Goal: Task Accomplishment & Management: Complete application form

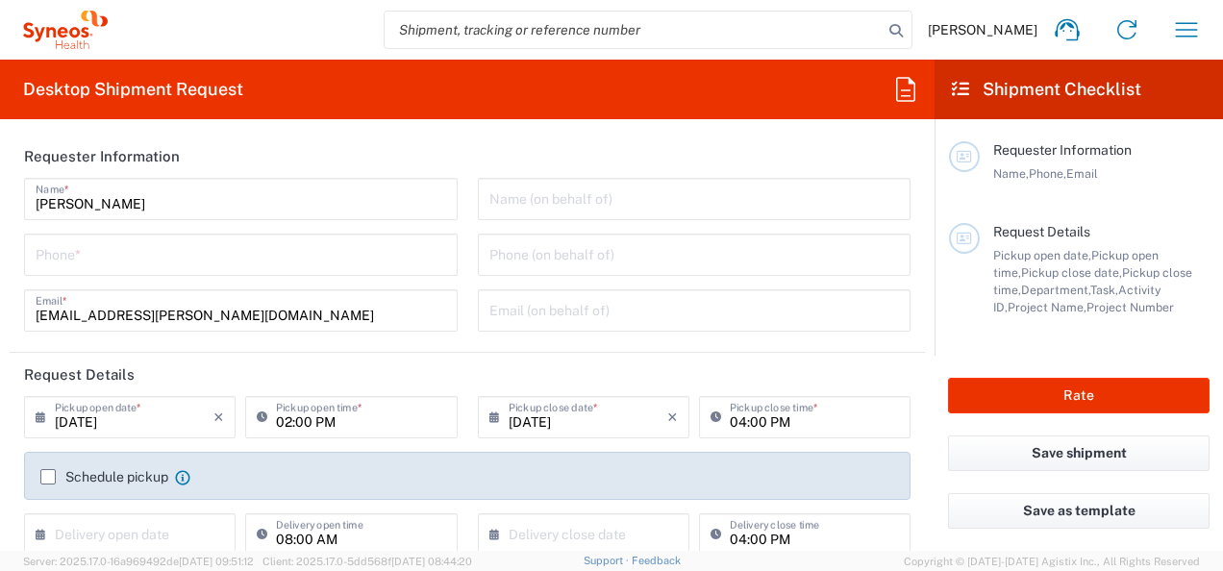
type input "3243"
type input "[GEOGRAPHIC_DATA]"
type input "INC Research Clin Svcs [GEOGRAPHIC_DATA]"
click at [149, 256] on input "tel" at bounding box center [241, 254] width 411 height 34
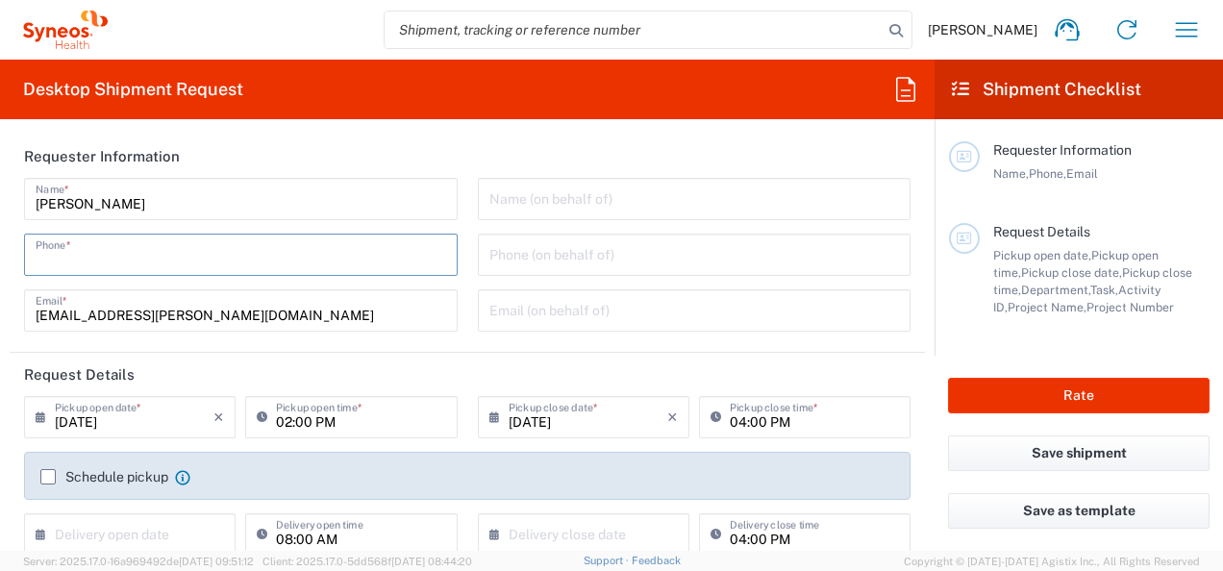
type input "3111346018"
type input "3243 DEPARTMENTAL EXPENSE"
type input "Home"
type input "3111346018"
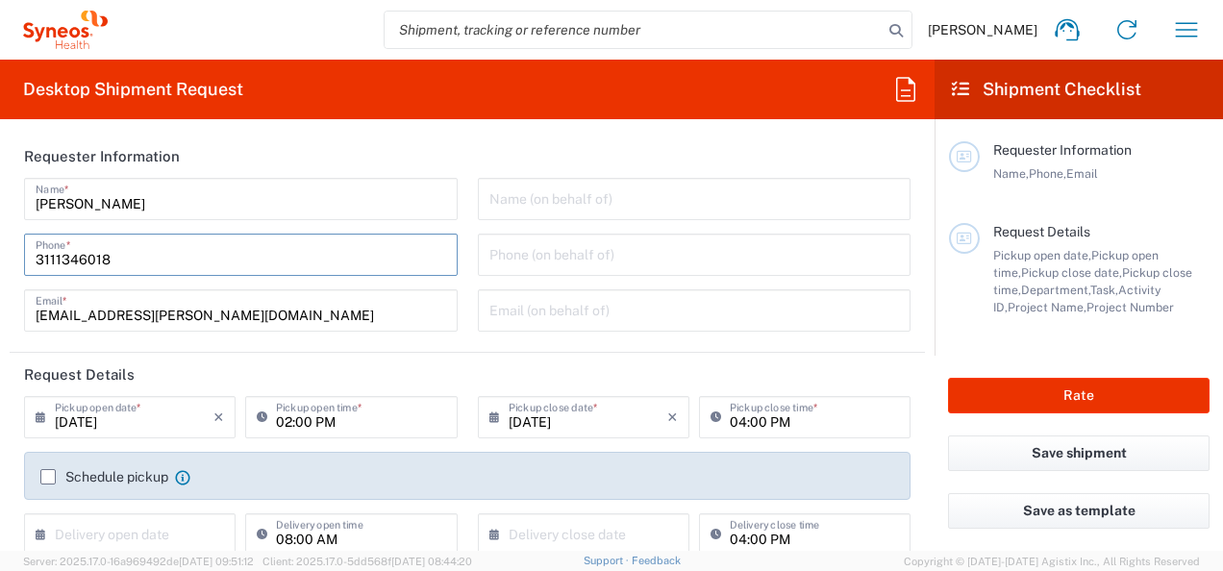
type input "Syneos Health"
type input "[STREET_ADDRESS][PERSON_NAME]"
type input "[GEOGRAPHIC_DATA], [GEOGRAPHIC_DATA]"
type input "Tlalnepantla"
type input "[GEOGRAPHIC_DATA]"
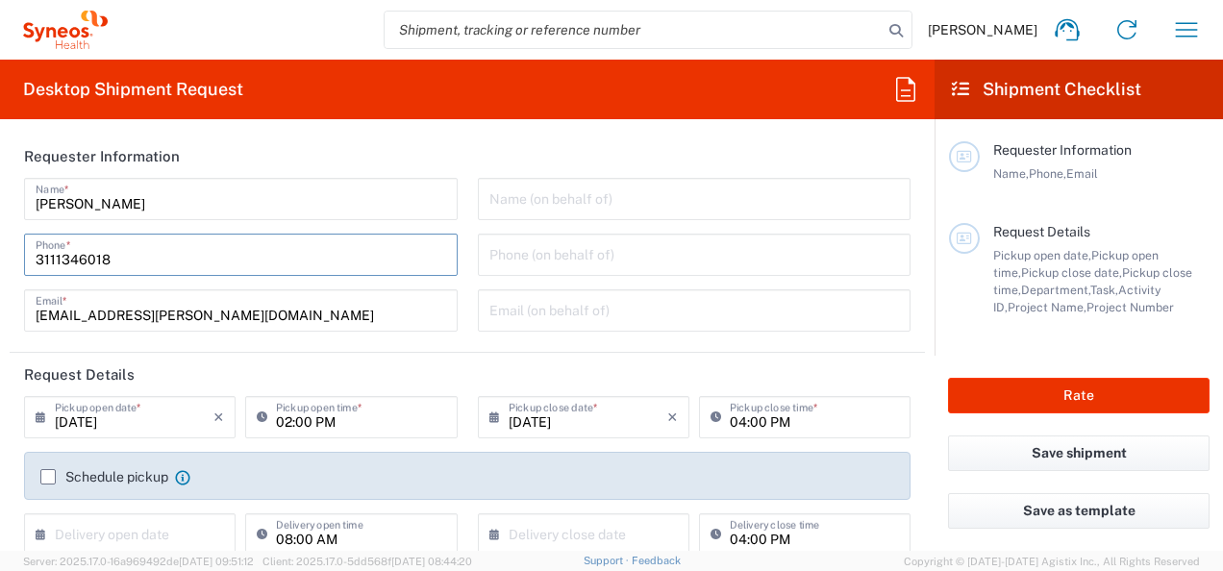
type input "[GEOGRAPHIC_DATA]"
type input "54060"
type input "[PERSON_NAME]"
type input "5565990091"
type input "[PERSON_NAME][EMAIL_ADDRESS][DOMAIN_NAME]"
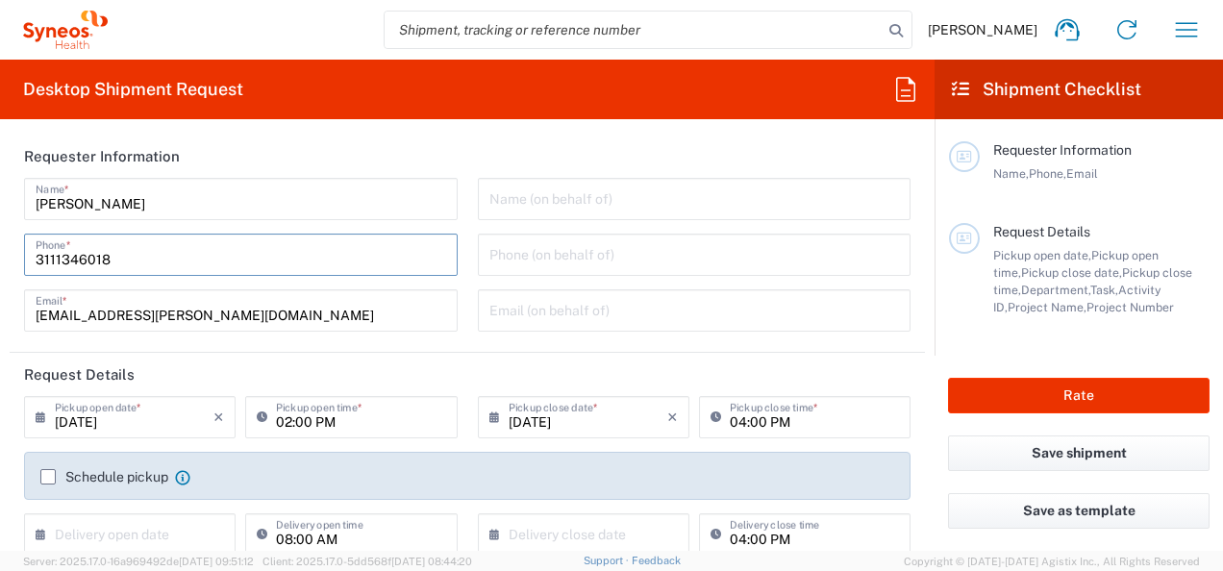
type input "KIN030716VB2"
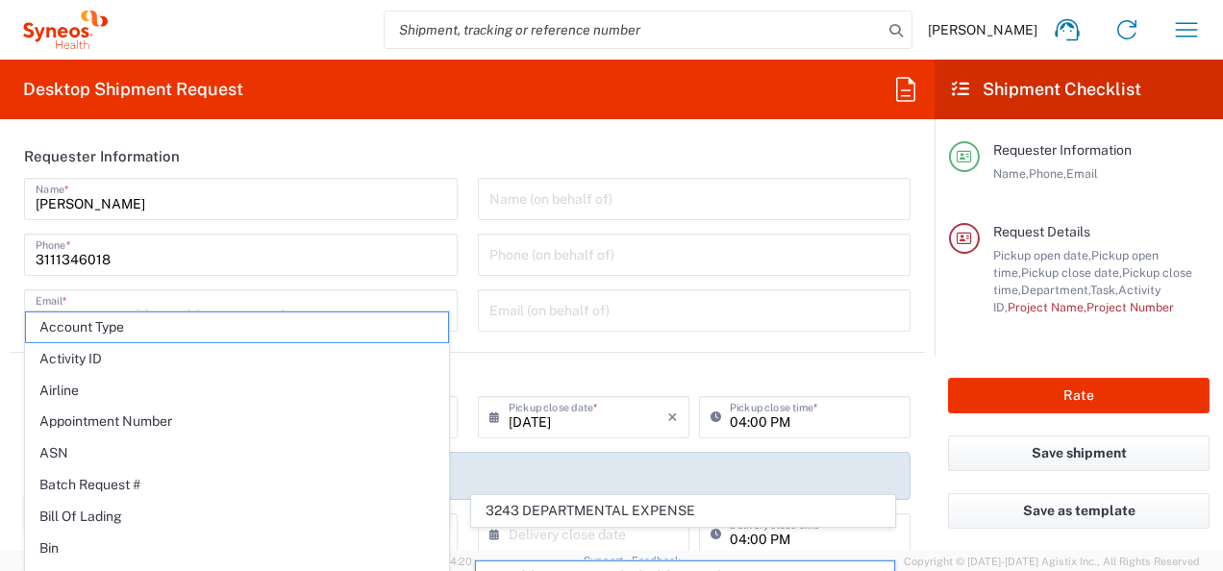
scroll to position [96, 0]
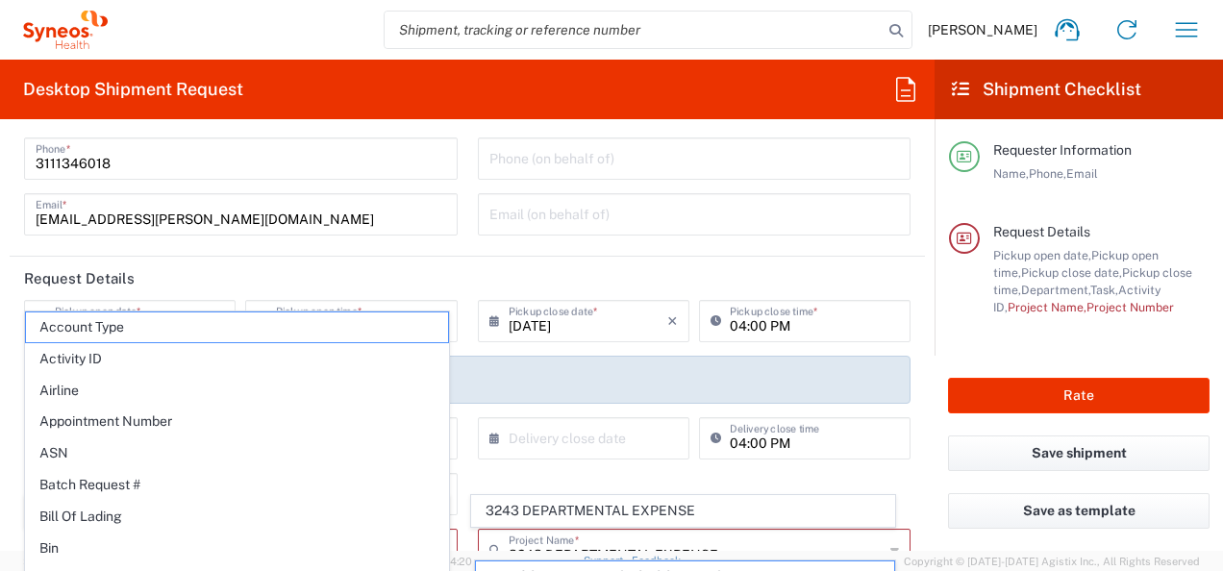
click at [150, 240] on div "[PERSON_NAME] Name * [PHONE_NUMBER] Phone * [PERSON_NAME][EMAIL_ADDRESS][PERSON…" at bounding box center [241, 165] width 454 height 167
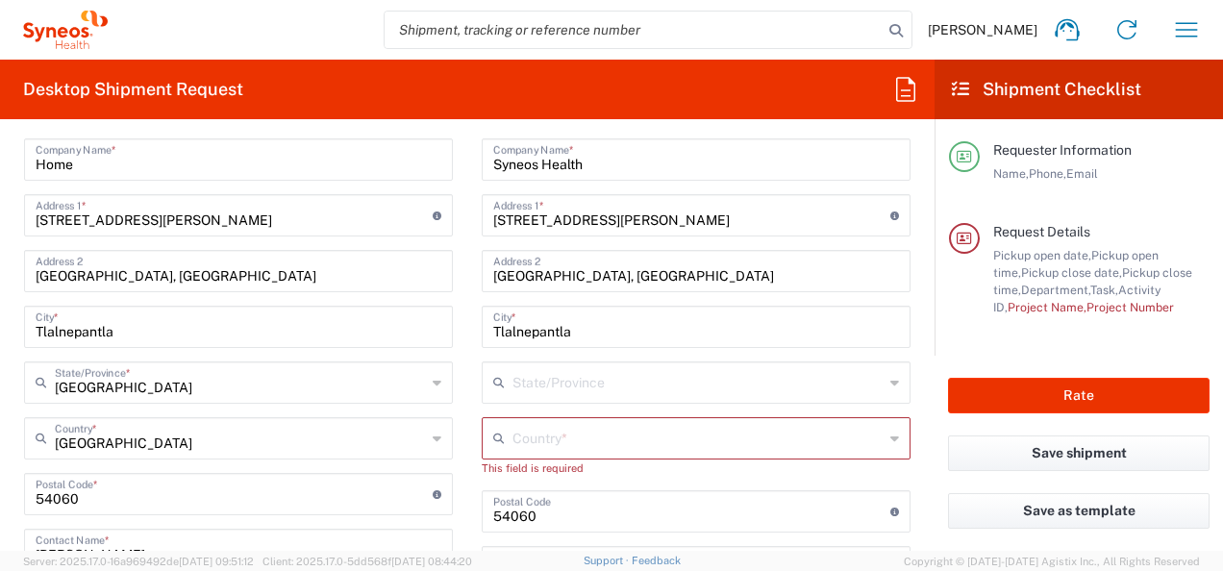
scroll to position [769, 0]
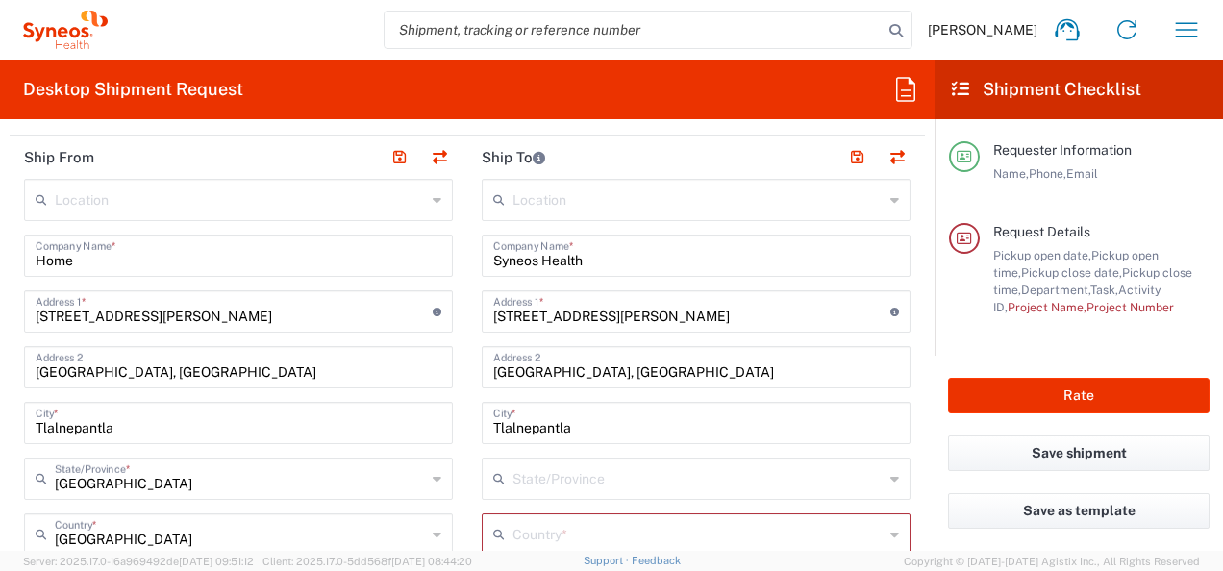
click at [329, 313] on input "[STREET_ADDRESS][PERSON_NAME]" at bounding box center [234, 310] width 397 height 34
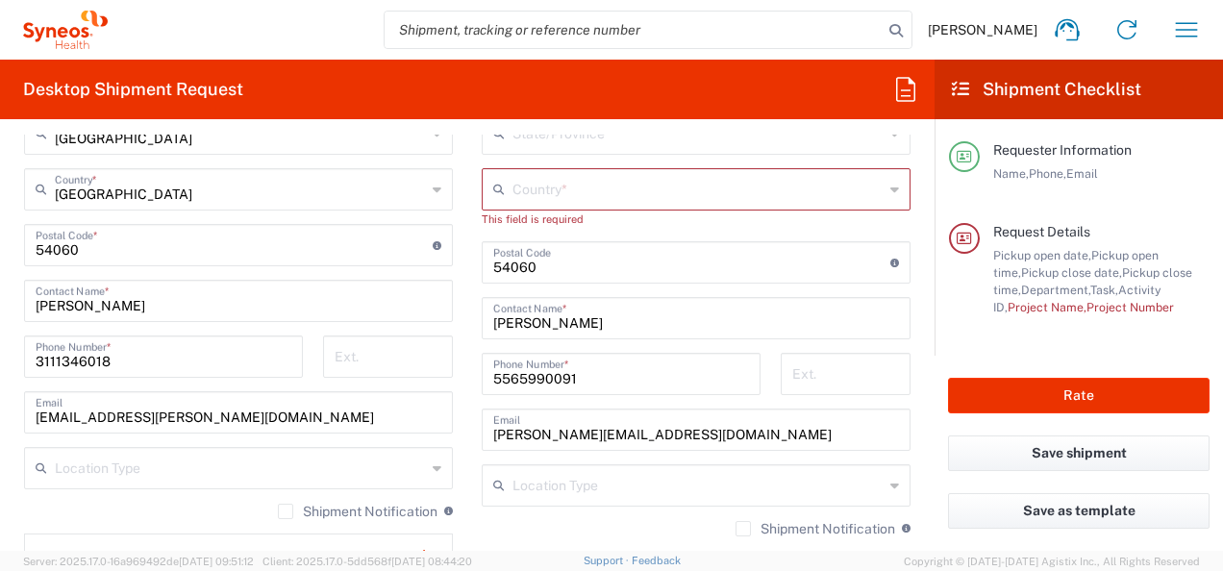
scroll to position [1154, 0]
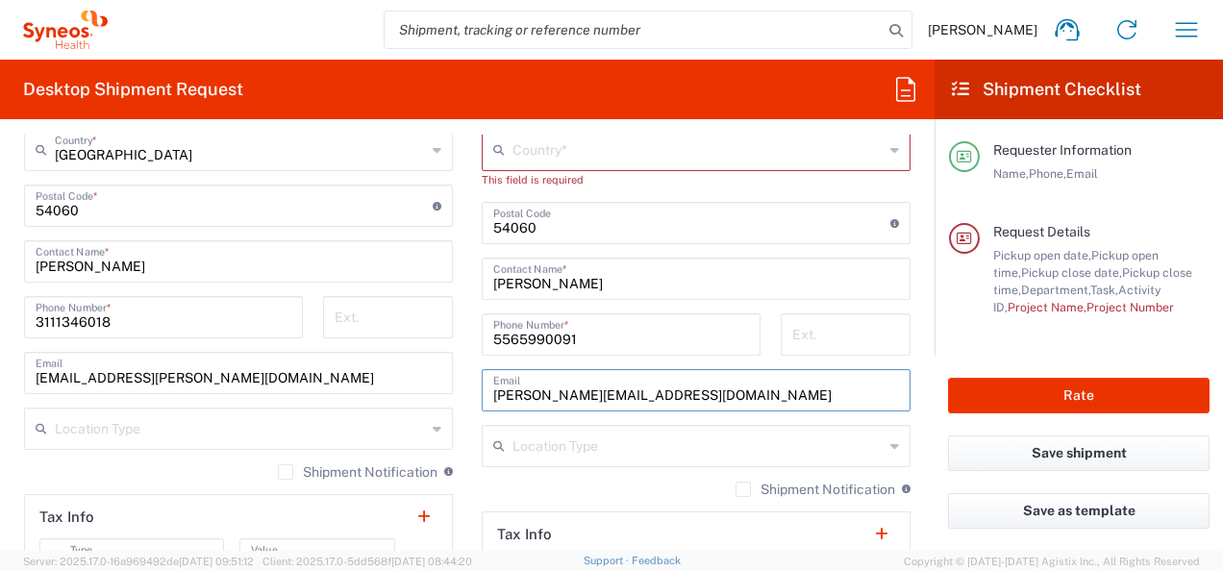
click at [755, 385] on input "[PERSON_NAME][EMAIL_ADDRESS][DOMAIN_NAME]" at bounding box center [696, 389] width 406 height 34
drag, startPoint x: 738, startPoint y: 389, endPoint x: 465, endPoint y: 396, distance: 273.1
click at [467, 396] on main "Location [PERSON_NAME] LLC-[GEOGRAPHIC_DATA] [GEOGRAPHIC_DATA] [GEOGRAPHIC_DATA…" at bounding box center [696, 206] width 458 height 825
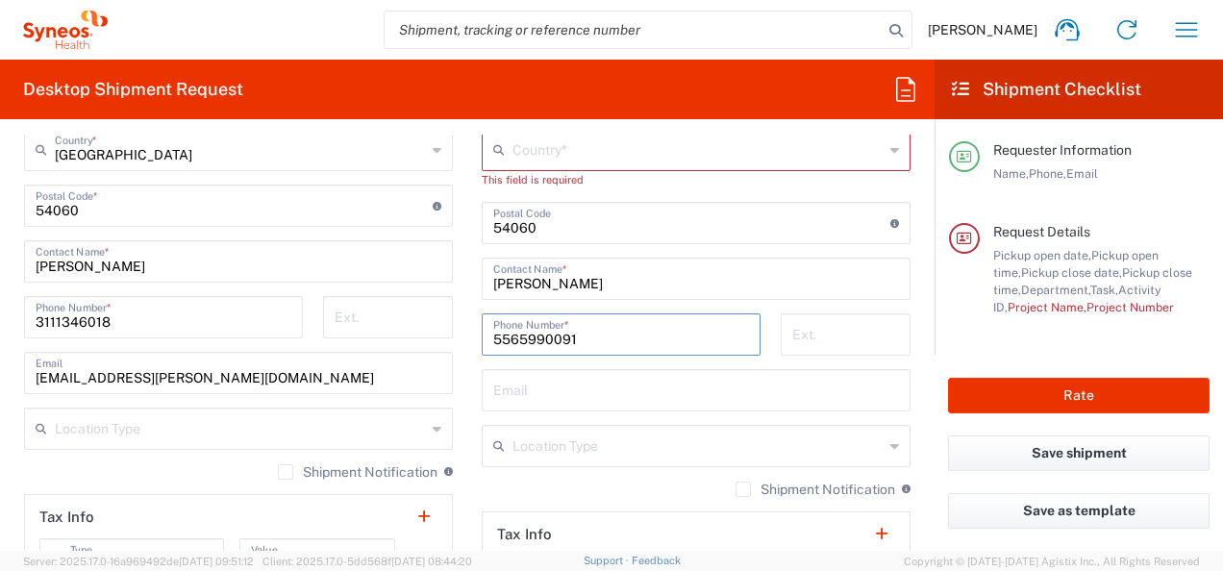
drag, startPoint x: 590, startPoint y: 337, endPoint x: 481, endPoint y: 337, distance: 109.6
click at [482, 337] on div "[PHONE_NUMBER] Phone Number *" at bounding box center [621, 334] width 279 height 42
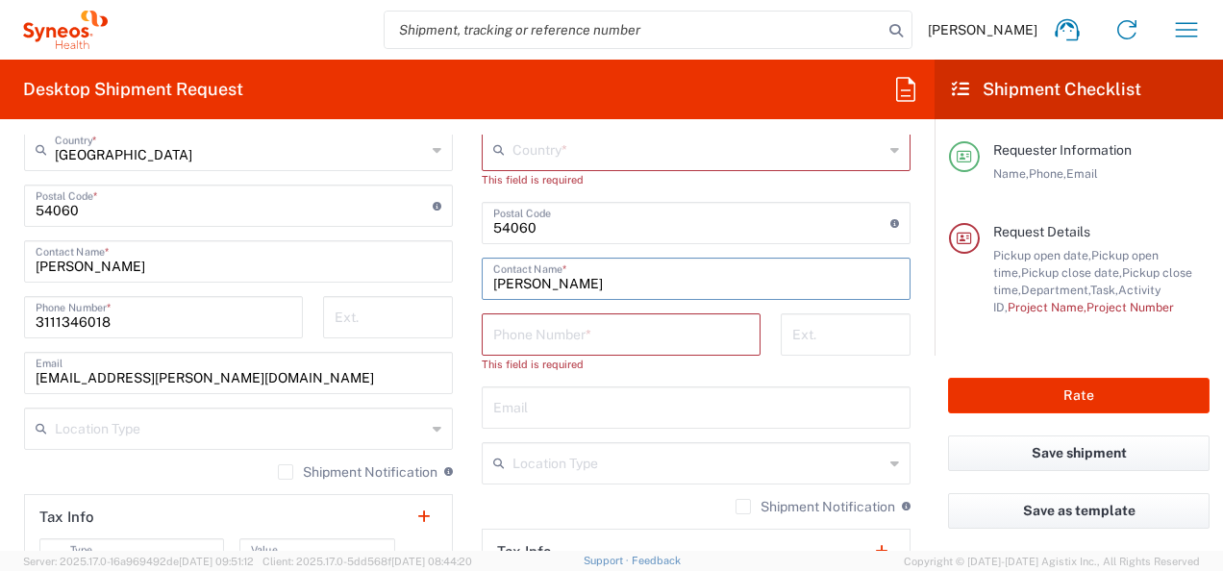
drag, startPoint x: 577, startPoint y: 283, endPoint x: 478, endPoint y: 294, distance: 99.7
click at [482, 294] on div "[PERSON_NAME] Contact Name *" at bounding box center [696, 279] width 429 height 42
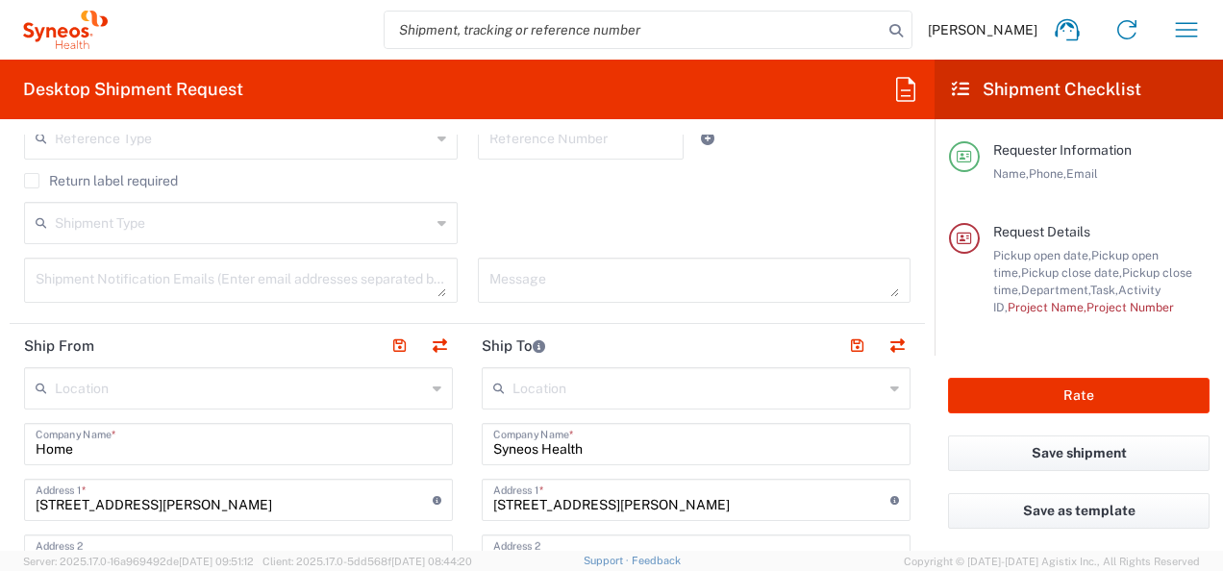
scroll to position [673, 0]
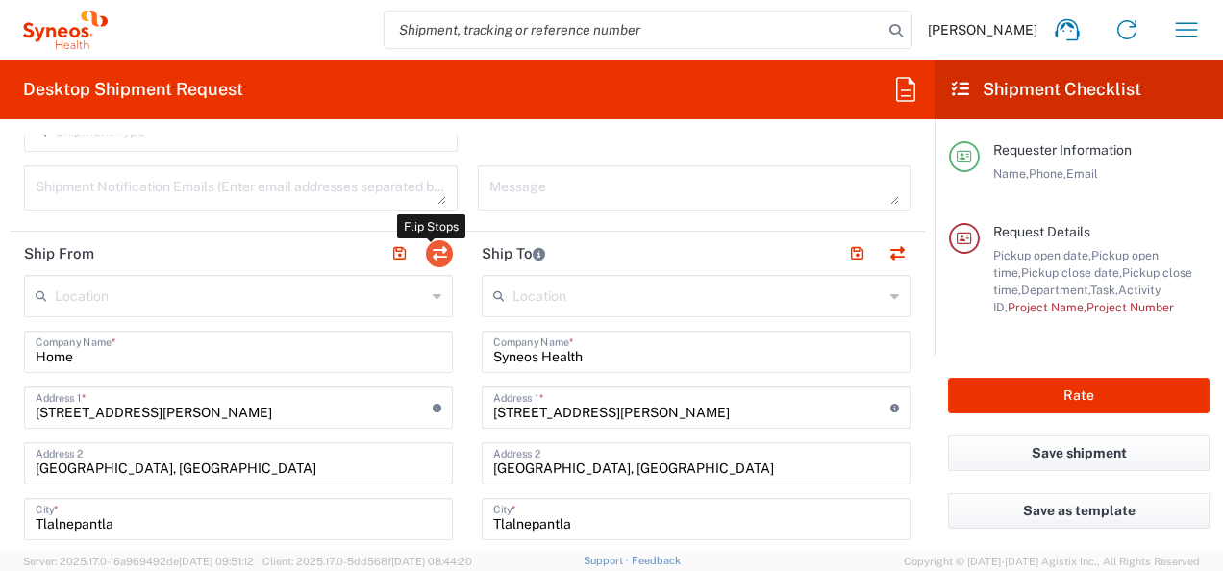
click at [429, 257] on button "button" at bounding box center [439, 253] width 27 height 27
type input "Syneos Health"
type input "Home"
type input "[GEOGRAPHIC_DATA]"
type input "[PERSON_NAME]"
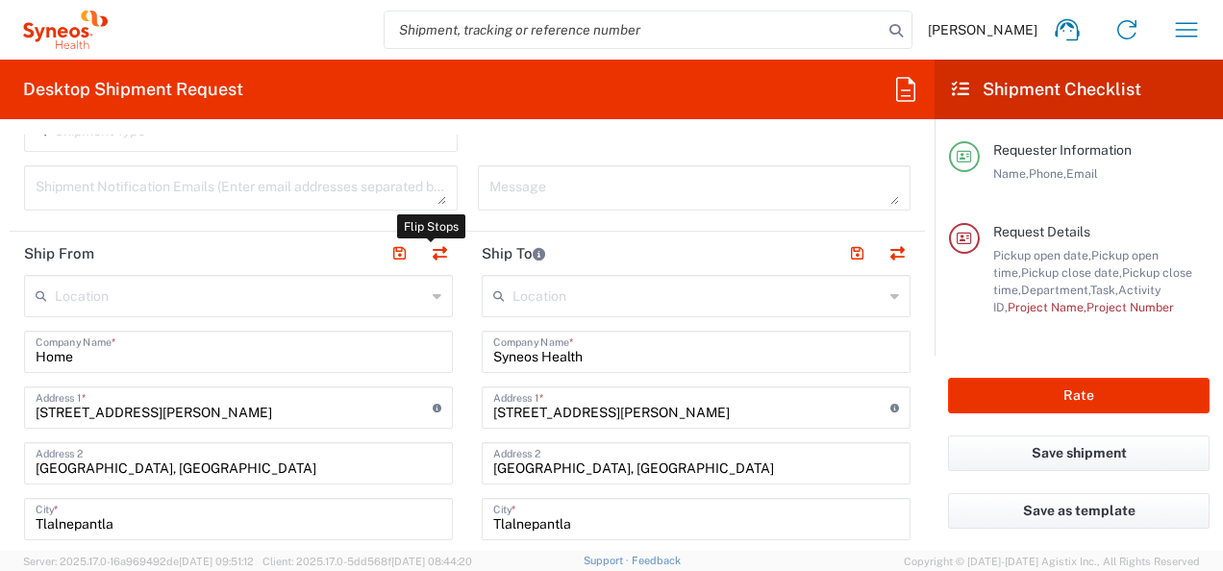
type input "3111346018"
type input "[EMAIL_ADDRESS][PERSON_NAME][DOMAIN_NAME]"
type input "EORI"
type input "VAT"
type input "[GEOGRAPHIC_DATA]"
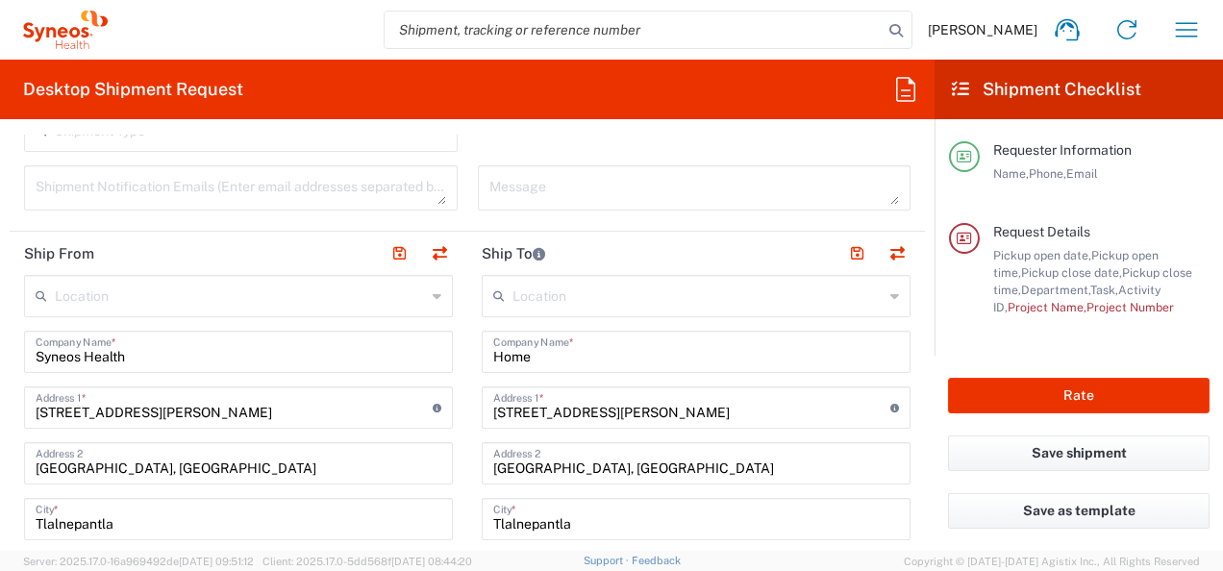
scroll to position [769, 0]
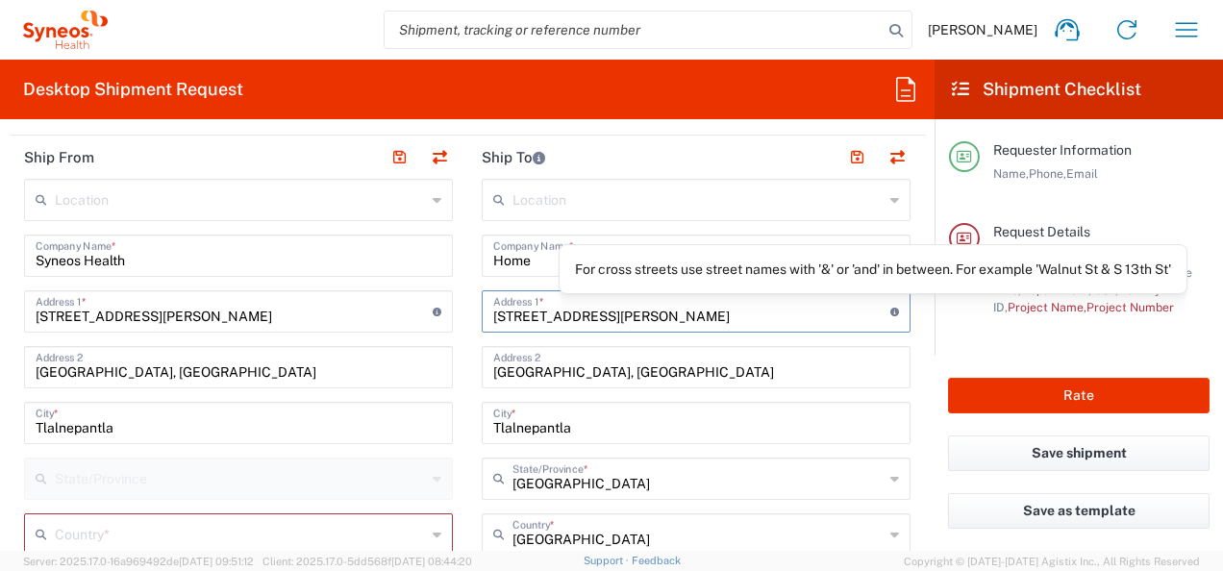
click at [784, 317] on input "[STREET_ADDRESS][PERSON_NAME]" at bounding box center [691, 310] width 397 height 34
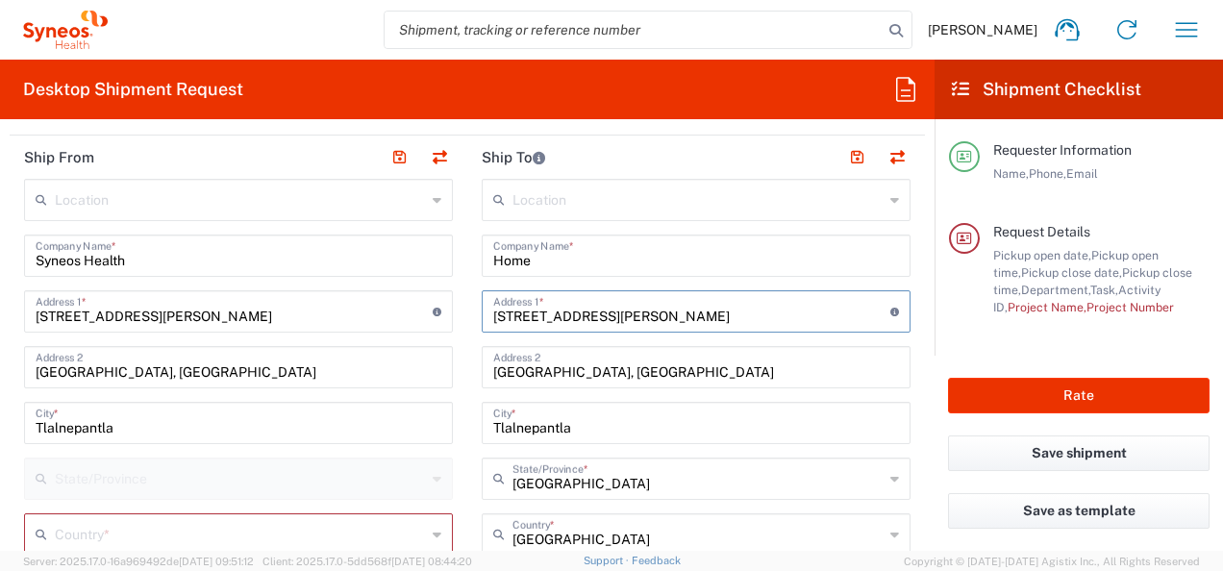
click at [717, 312] on input "[STREET_ADDRESS][PERSON_NAME]" at bounding box center [691, 310] width 397 height 34
click at [733, 314] on input "[STREET_ADDRESS][PERSON_NAME]" at bounding box center [691, 310] width 397 height 34
click at [521, 329] on div "Via [PERSON_NAME] 30 Address 1 * For cross streets use street names with '&' or…" at bounding box center [696, 311] width 429 height 42
click at [646, 317] on input "[STREET_ADDRESS][PERSON_NAME]" at bounding box center [691, 310] width 397 height 34
type input "Via [PERSON_NAME]"
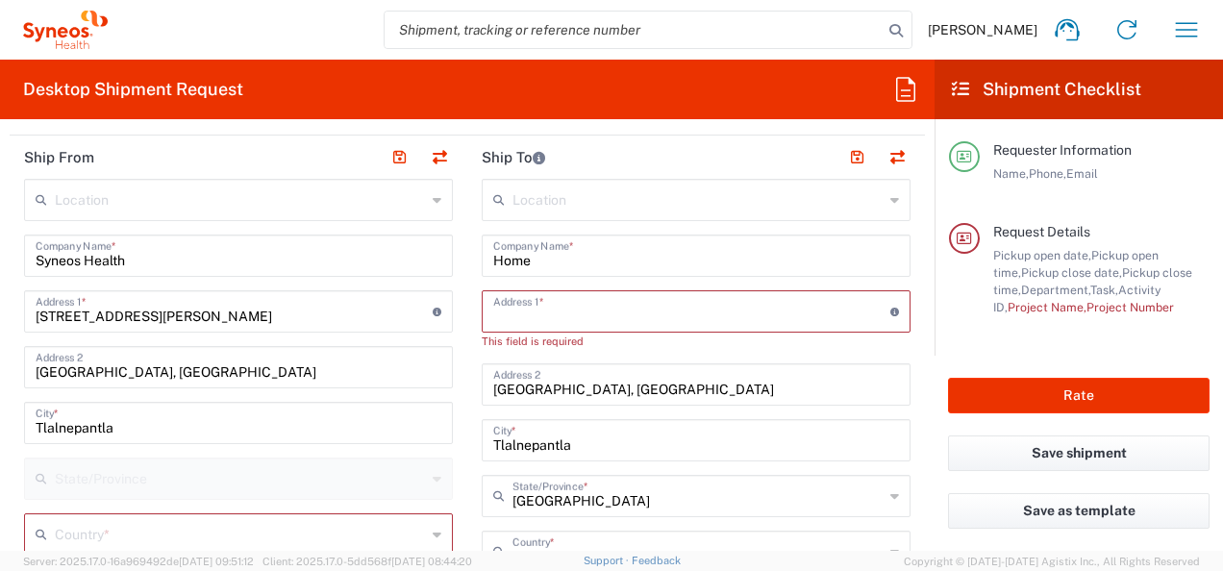
drag, startPoint x: 632, startPoint y: 370, endPoint x: 890, endPoint y: 365, distance: 258.7
click at [632, 370] on input "[GEOGRAPHIC_DATA], [GEOGRAPHIC_DATA]" at bounding box center [696, 383] width 406 height 34
drag, startPoint x: 486, startPoint y: 387, endPoint x: 891, endPoint y: 375, distance: 405.9
click at [891, 375] on div "[GEOGRAPHIC_DATA], [GEOGRAPHIC_DATA] Address 2" at bounding box center [696, 384] width 429 height 42
drag, startPoint x: 550, startPoint y: 444, endPoint x: 462, endPoint y: 443, distance: 88.5
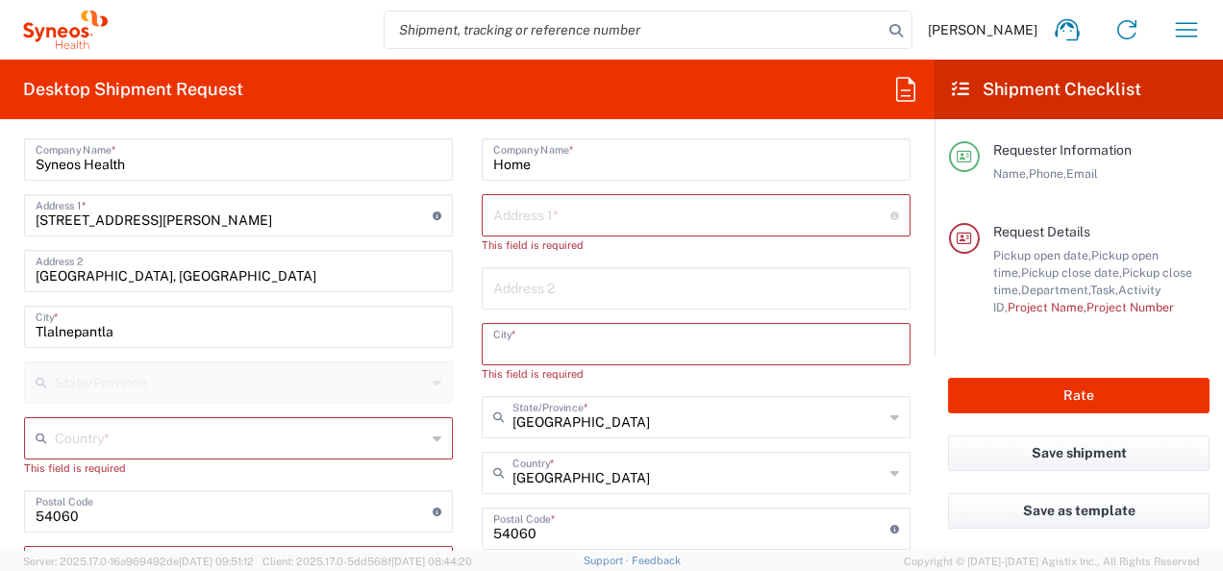
scroll to position [961, 0]
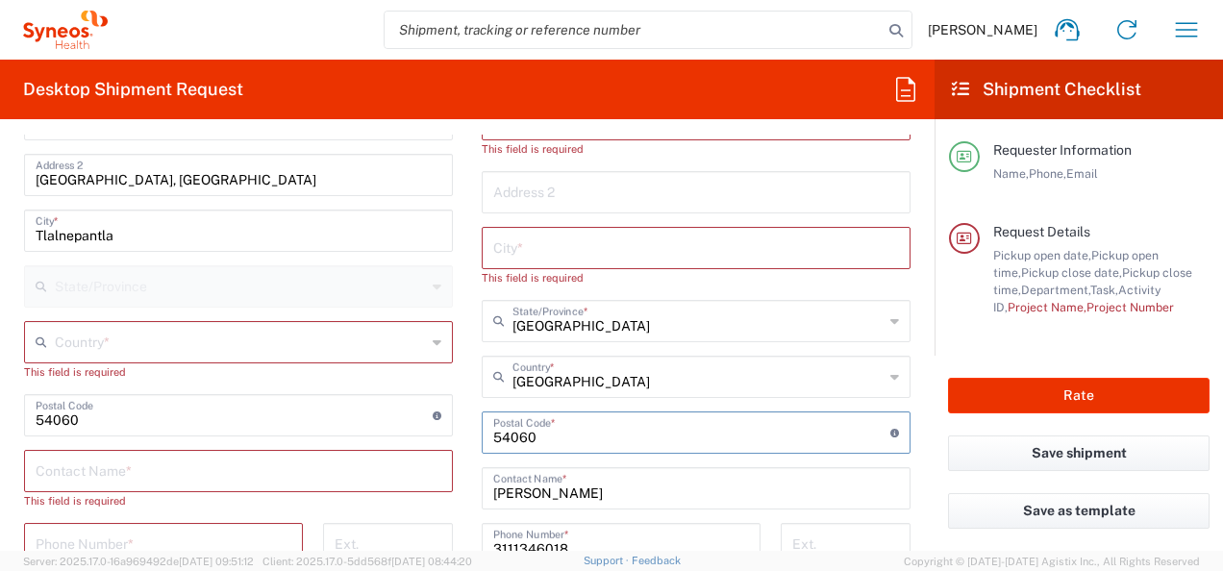
drag, startPoint x: 533, startPoint y: 437, endPoint x: 467, endPoint y: 437, distance: 65.4
click at [467, 437] on main "Location [PERSON_NAME] LLC-[GEOGRAPHIC_DATA] [GEOGRAPHIC_DATA] [GEOGRAPHIC_DATA…" at bounding box center [696, 408] width 458 height 842
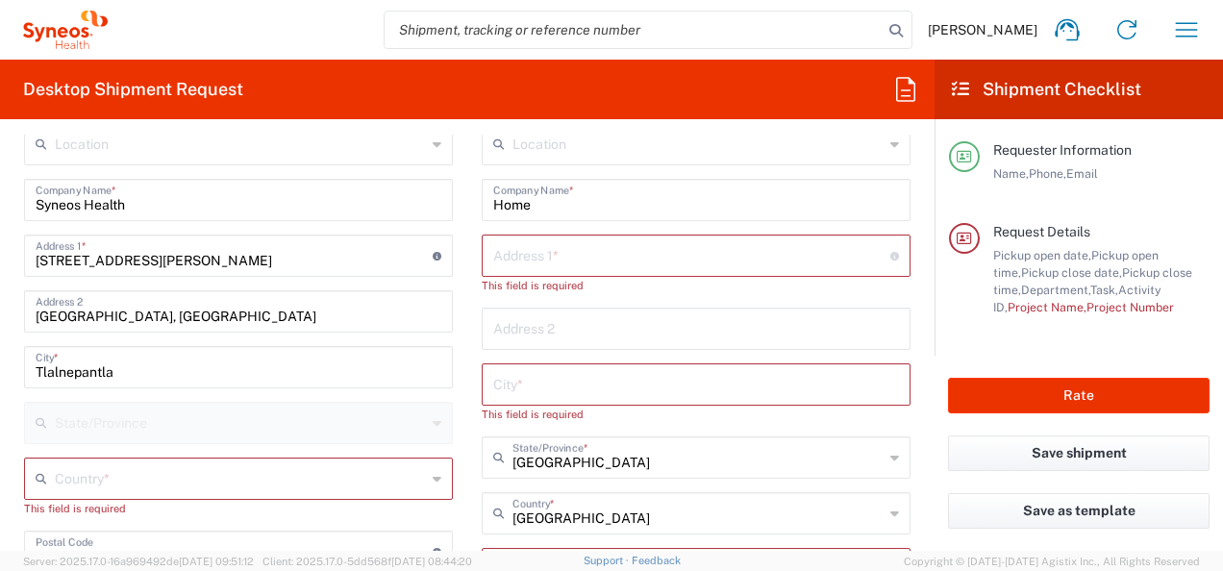
scroll to position [865, 0]
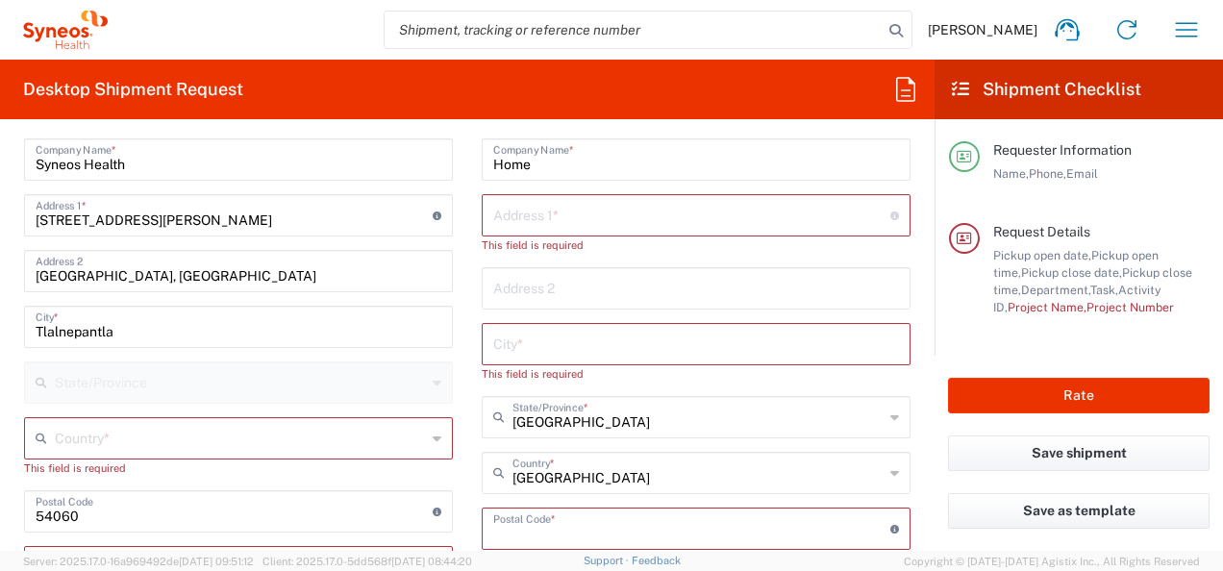
click at [192, 440] on input "text" at bounding box center [240, 437] width 371 height 34
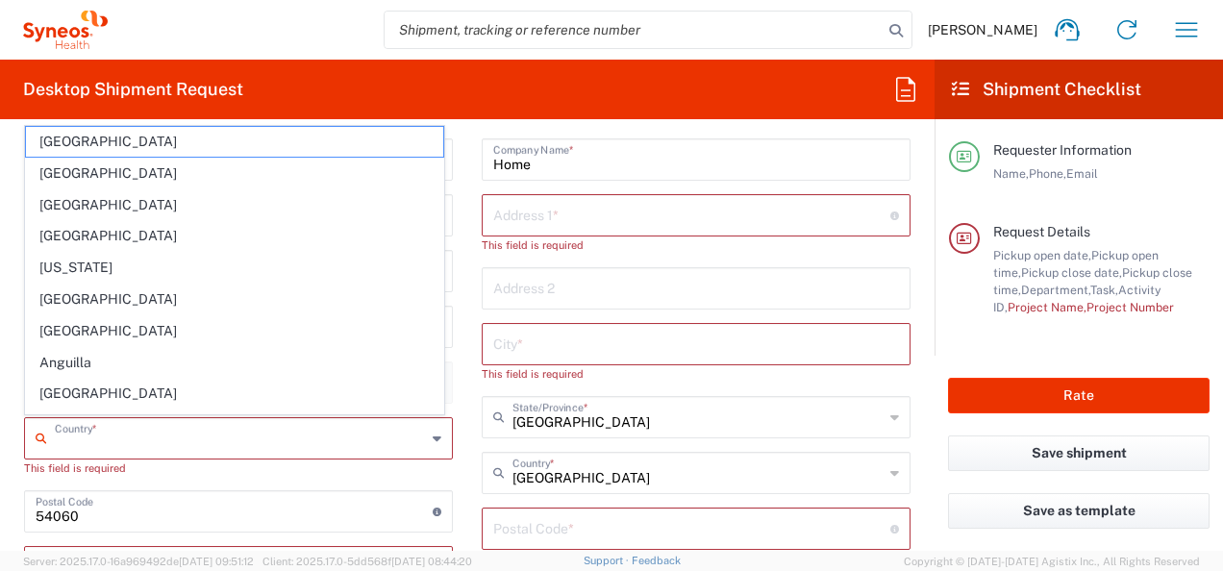
click at [423, 440] on div "Country *" at bounding box center [238, 438] width 429 height 42
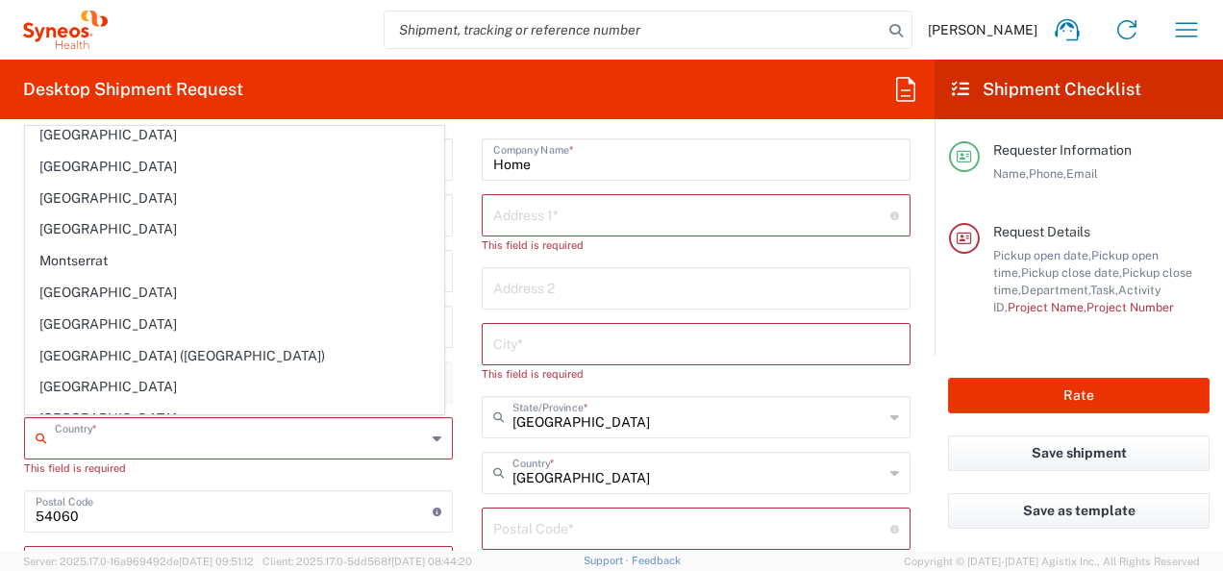
scroll to position [4327, 0]
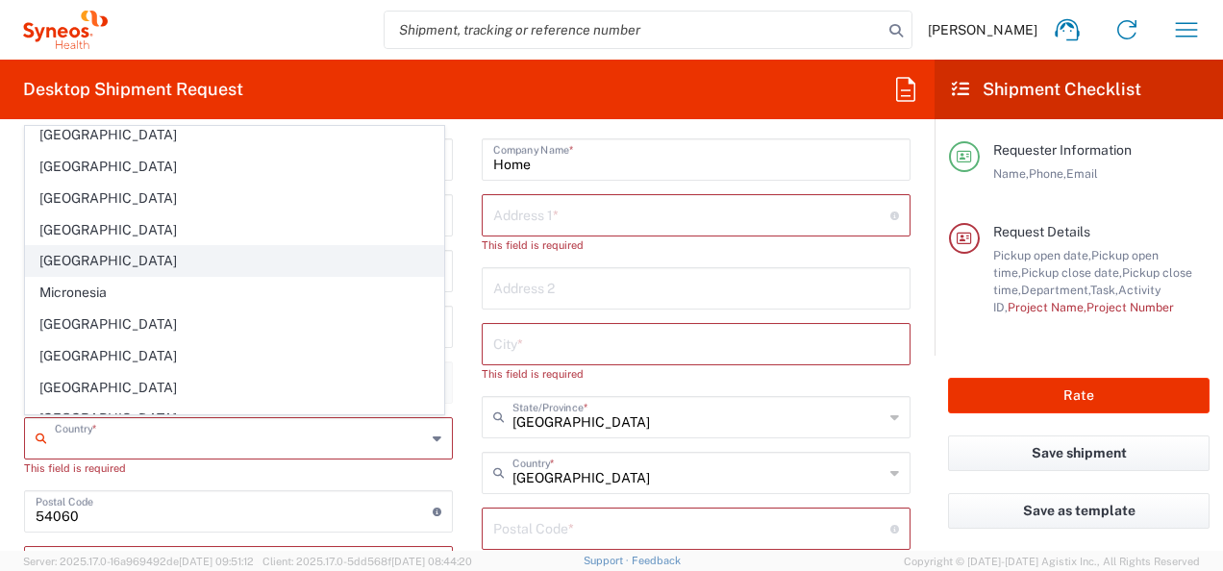
click at [73, 246] on span "[GEOGRAPHIC_DATA]" at bounding box center [234, 261] width 417 height 30
type input "[GEOGRAPHIC_DATA]"
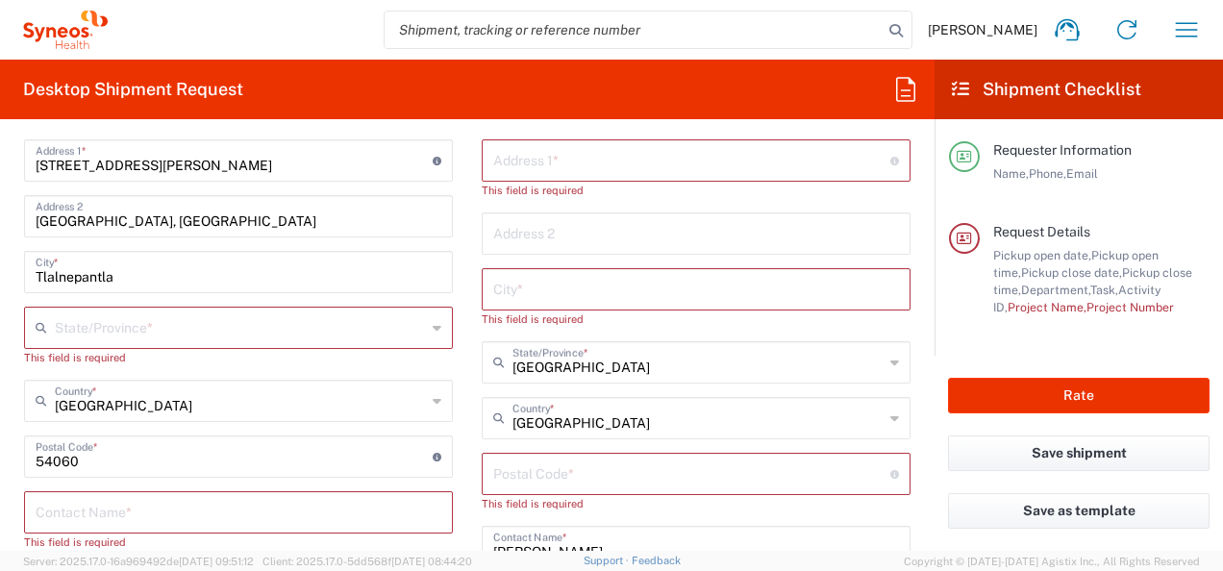
scroll to position [961, 0]
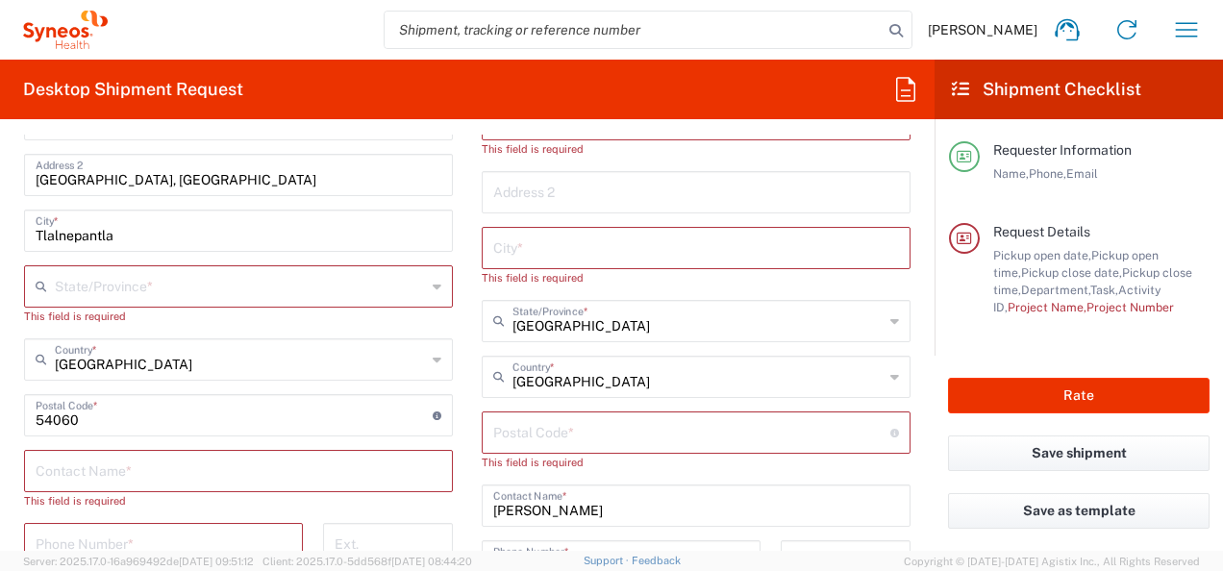
click at [183, 282] on input "text" at bounding box center [240, 285] width 371 height 34
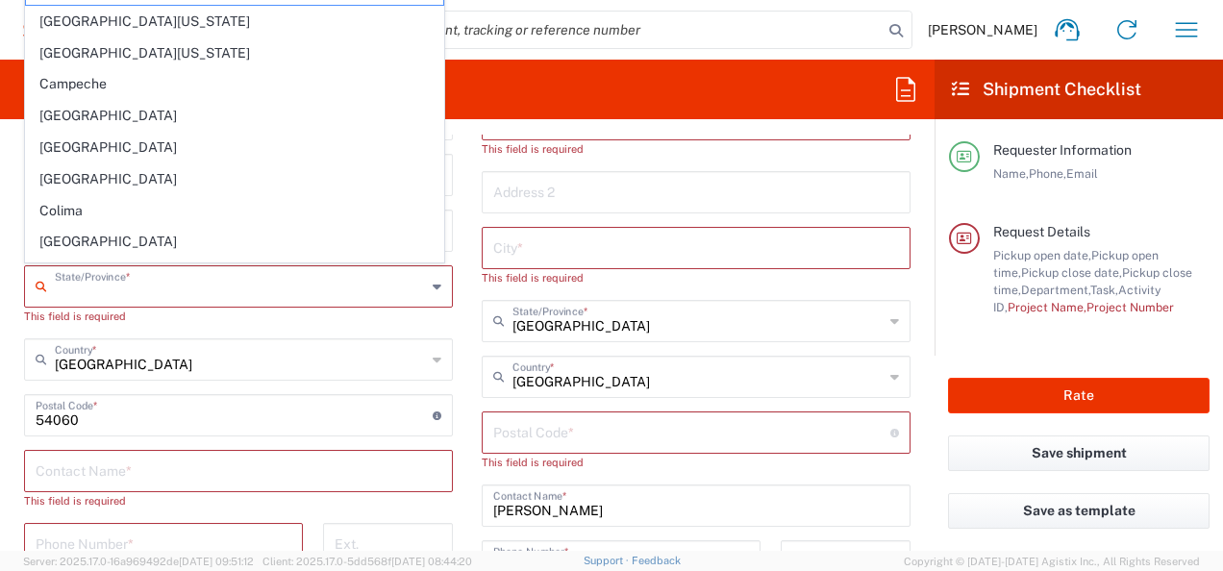
scroll to position [96, 0]
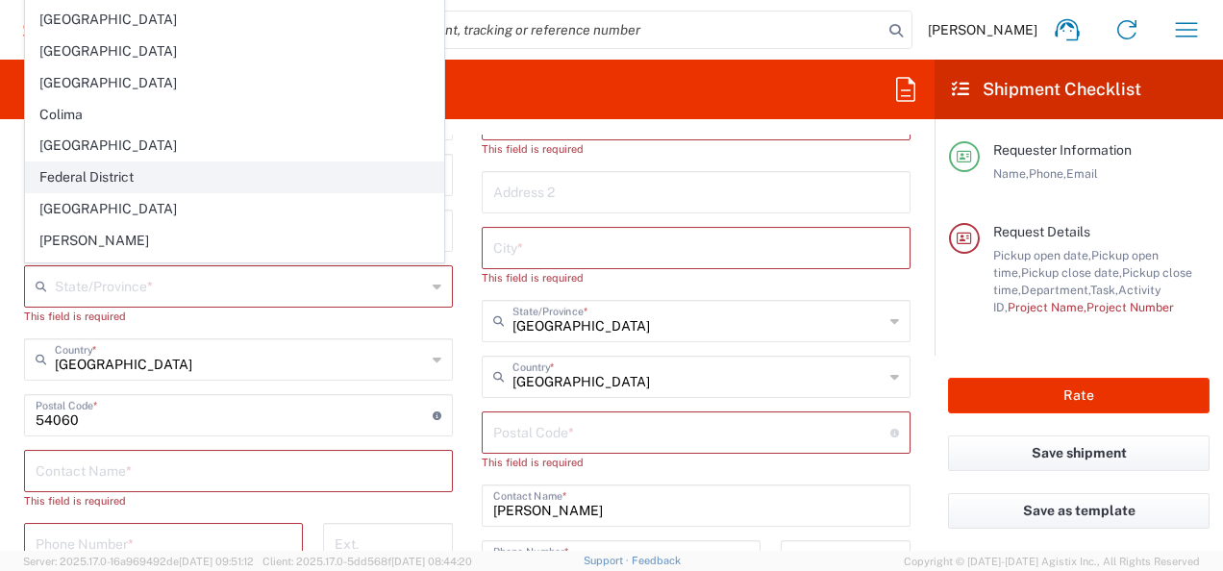
click at [114, 162] on span "Federal District" at bounding box center [234, 177] width 417 height 30
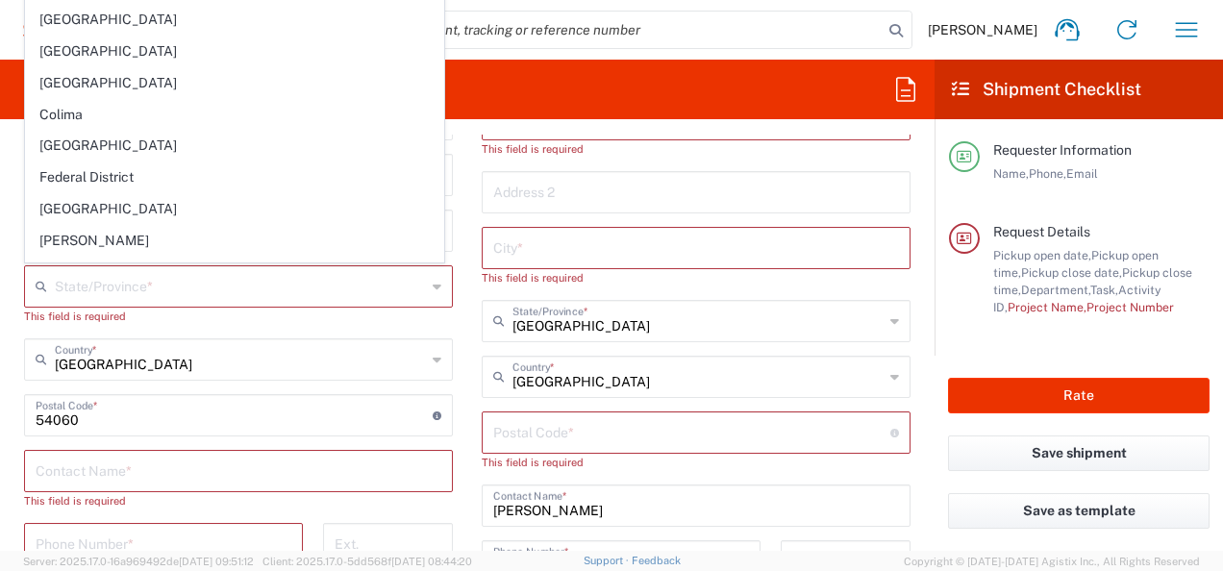
type input "Federal District"
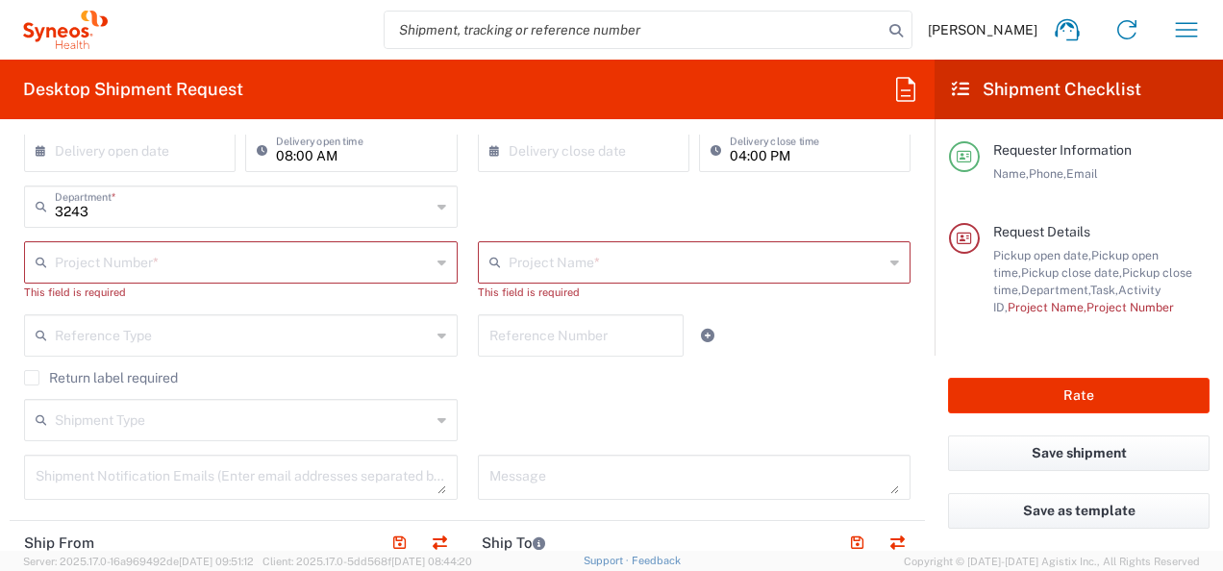
scroll to position [385, 0]
click at [104, 247] on input "text" at bounding box center [243, 260] width 376 height 34
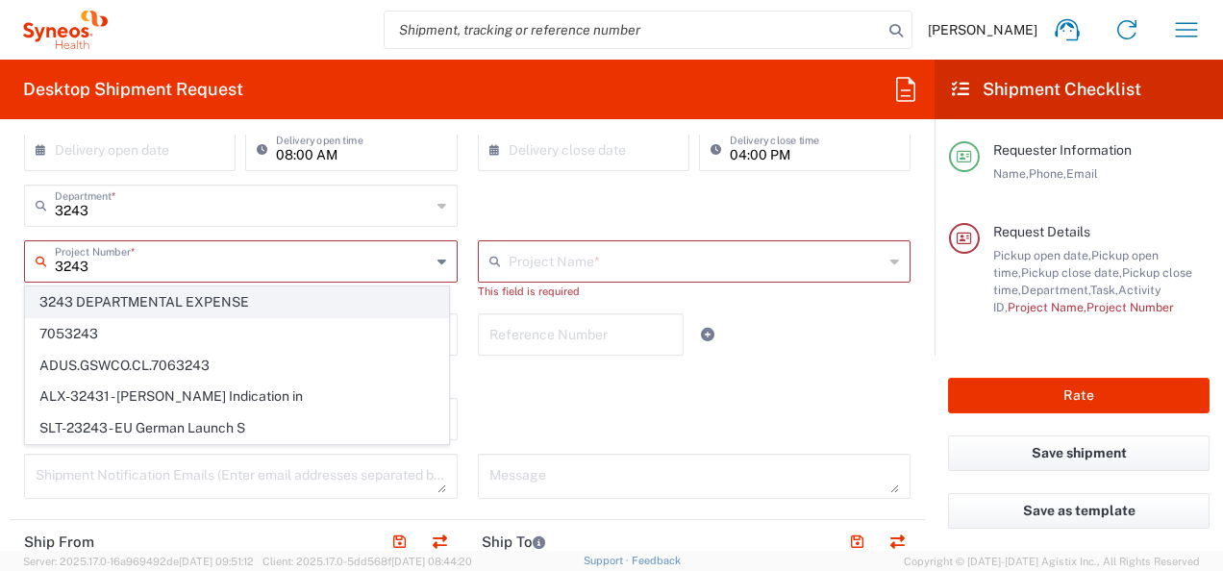
click at [125, 302] on span "3243 DEPARTMENTAL EXPENSE" at bounding box center [237, 302] width 422 height 30
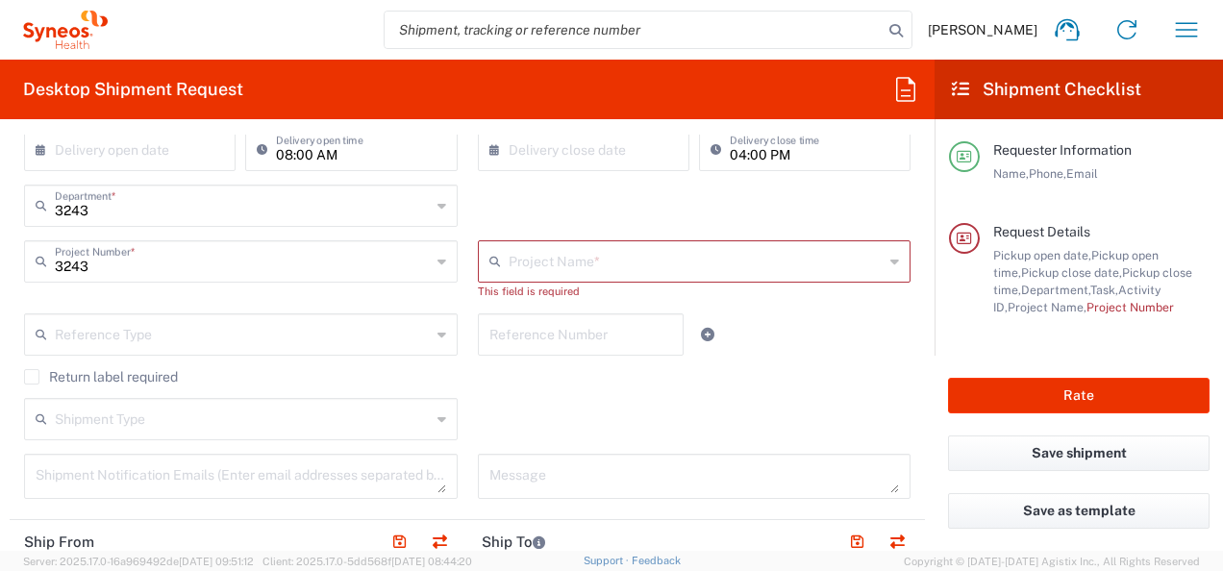
type input "3243 DEPARTMENTAL EXPENSE"
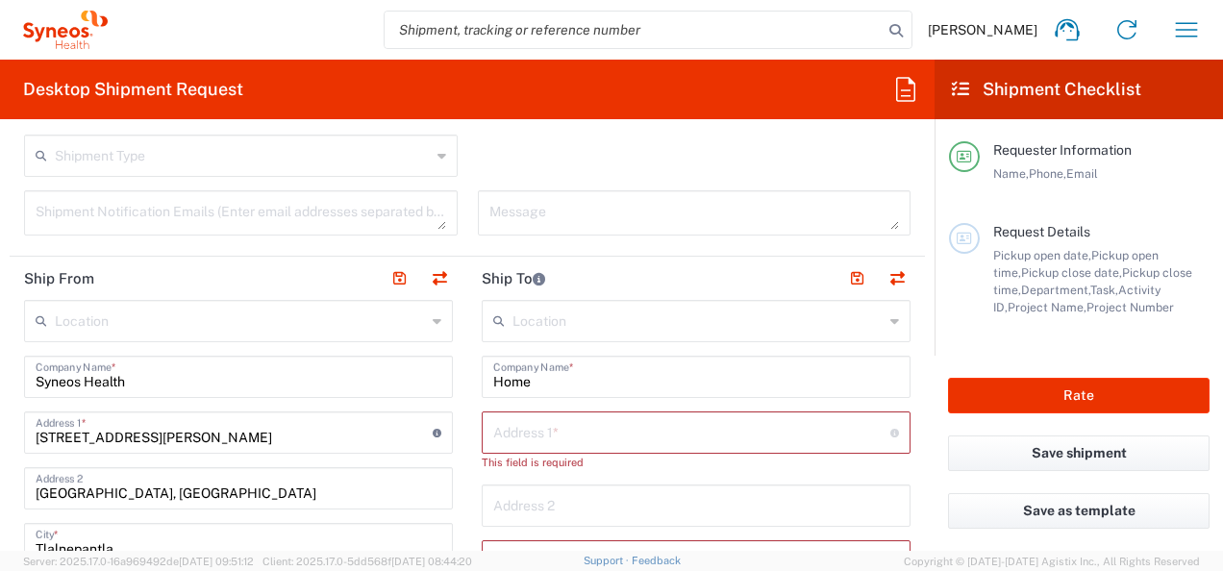
scroll to position [673, 0]
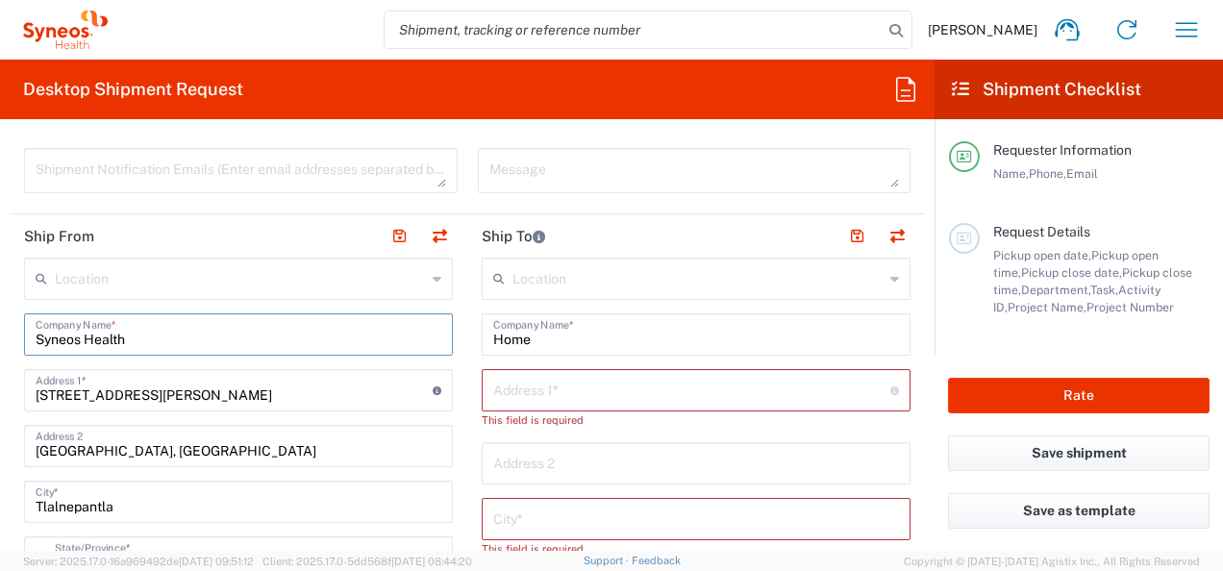
click at [187, 338] on input "Syneos Health" at bounding box center [239, 333] width 406 height 34
drag, startPoint x: 187, startPoint y: 338, endPoint x: 33, endPoint y: 338, distance: 153.8
click at [33, 338] on div "Syneos Health Company Name *" at bounding box center [238, 334] width 429 height 42
click at [235, 335] on input "Syneos Health" at bounding box center [239, 333] width 406 height 34
click at [229, 335] on input "Syneos Health" at bounding box center [239, 333] width 406 height 34
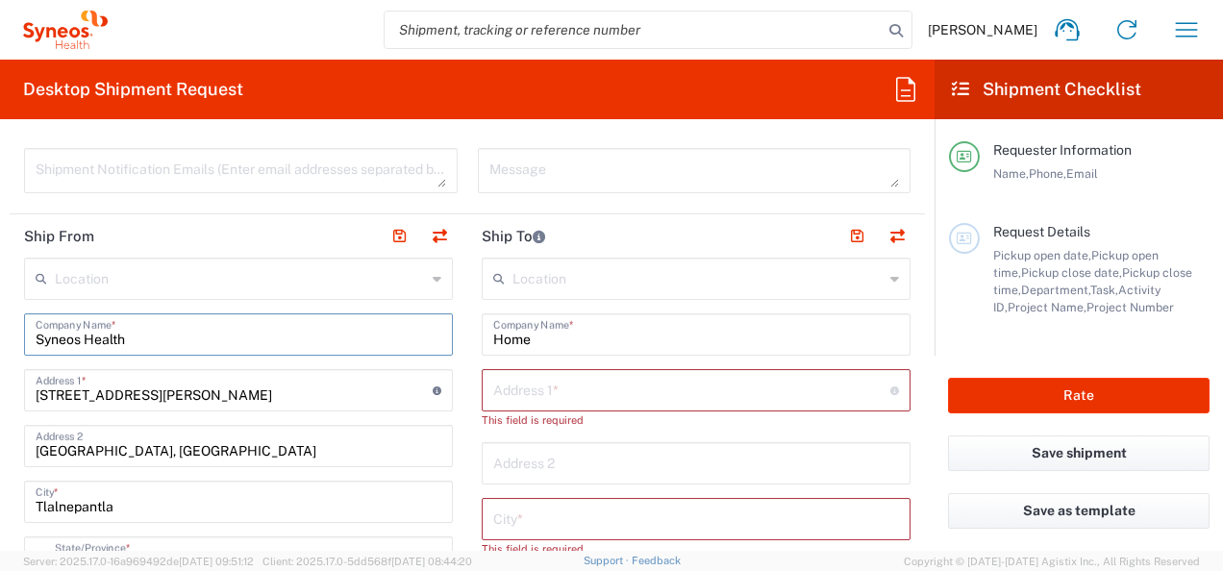
click at [397, 344] on input "Syneos Health" at bounding box center [239, 333] width 406 height 34
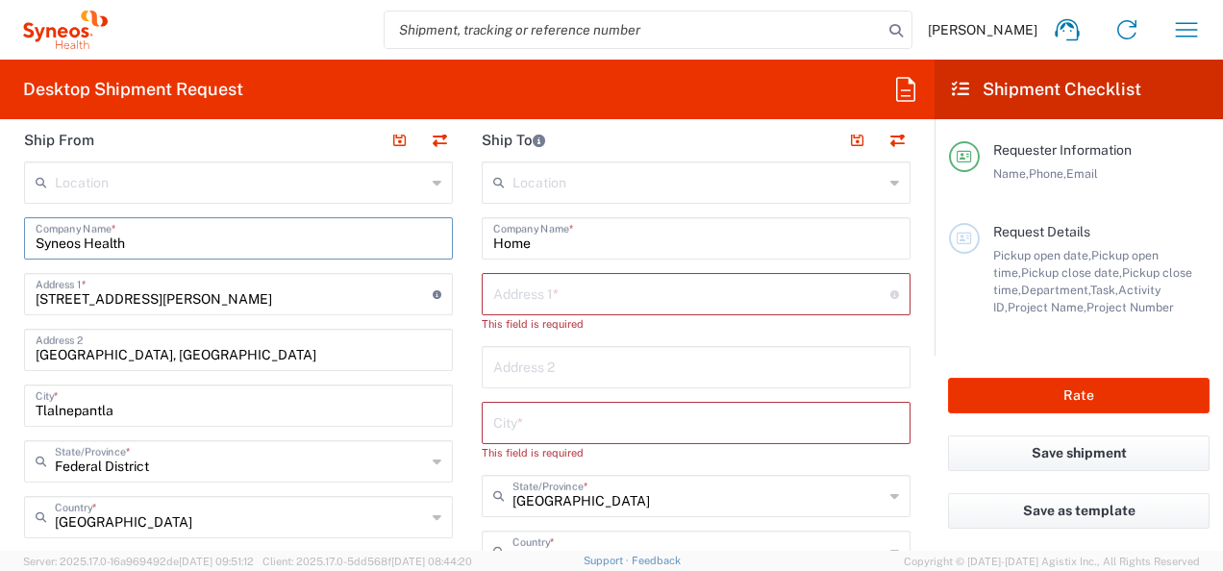
scroll to position [865, 0]
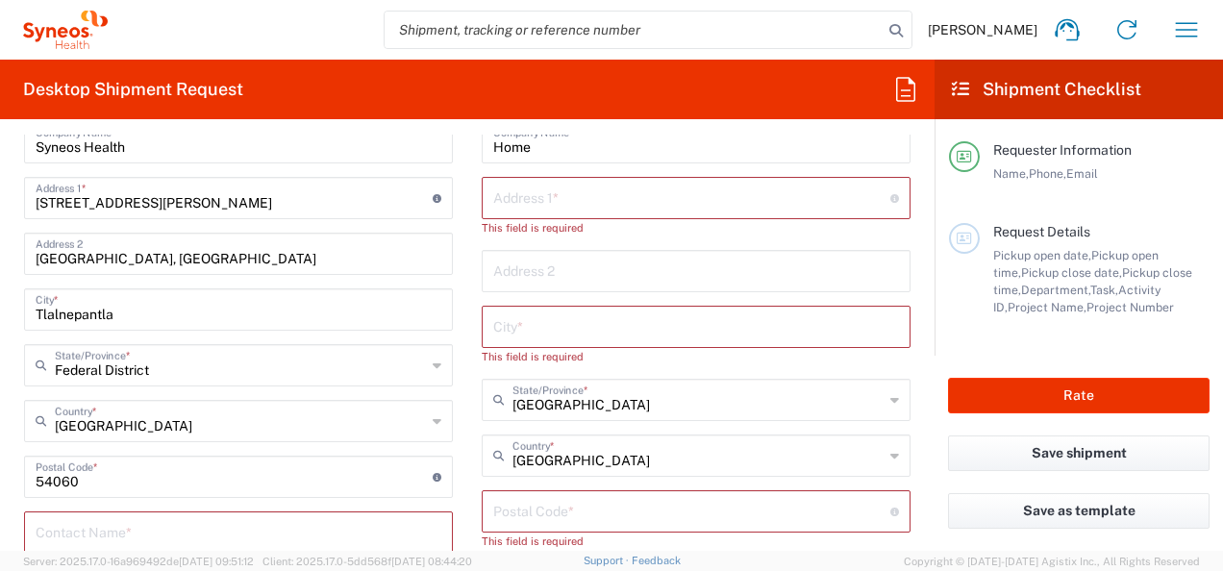
drag, startPoint x: 403, startPoint y: 417, endPoint x: 254, endPoint y: 414, distance: 149.1
click at [403, 417] on input "[GEOGRAPHIC_DATA]" at bounding box center [240, 420] width 371 height 34
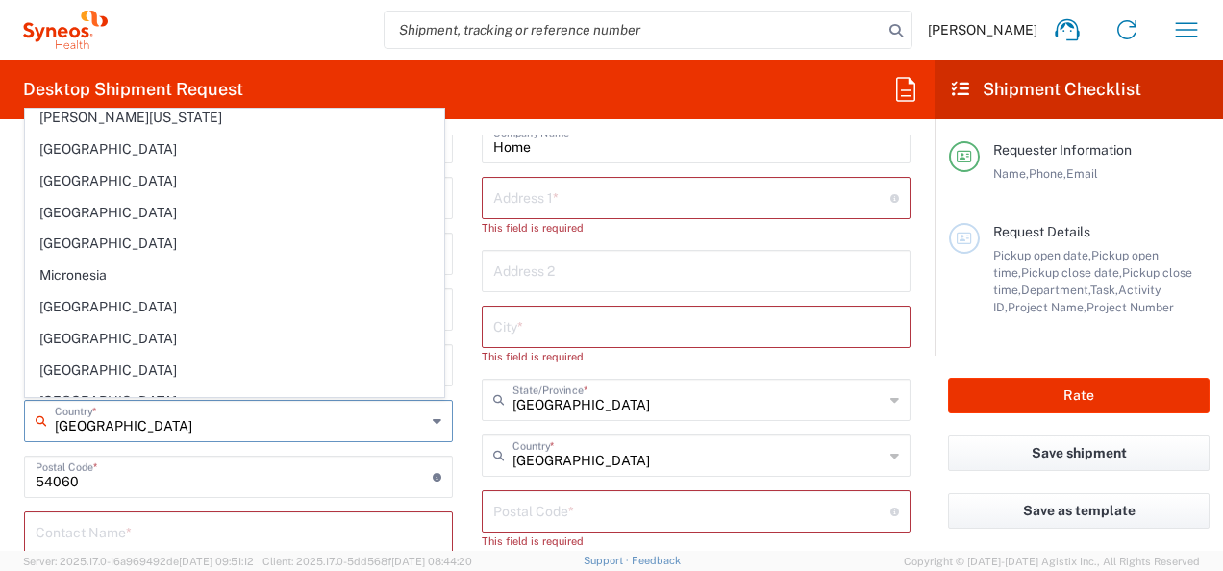
type input "[GEOGRAPHIC_DATA]"
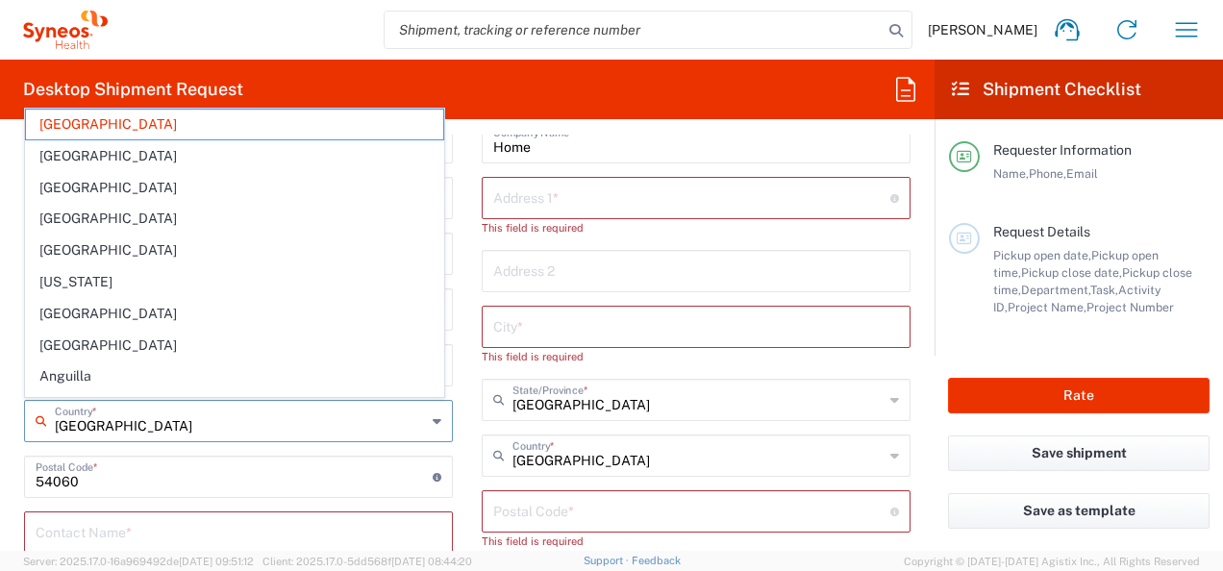
click at [277, 451] on div "Location [PERSON_NAME] LLC-[GEOGRAPHIC_DATA] [GEOGRAPHIC_DATA] [GEOGRAPHIC_DATA…" at bounding box center [238, 514] width 429 height 898
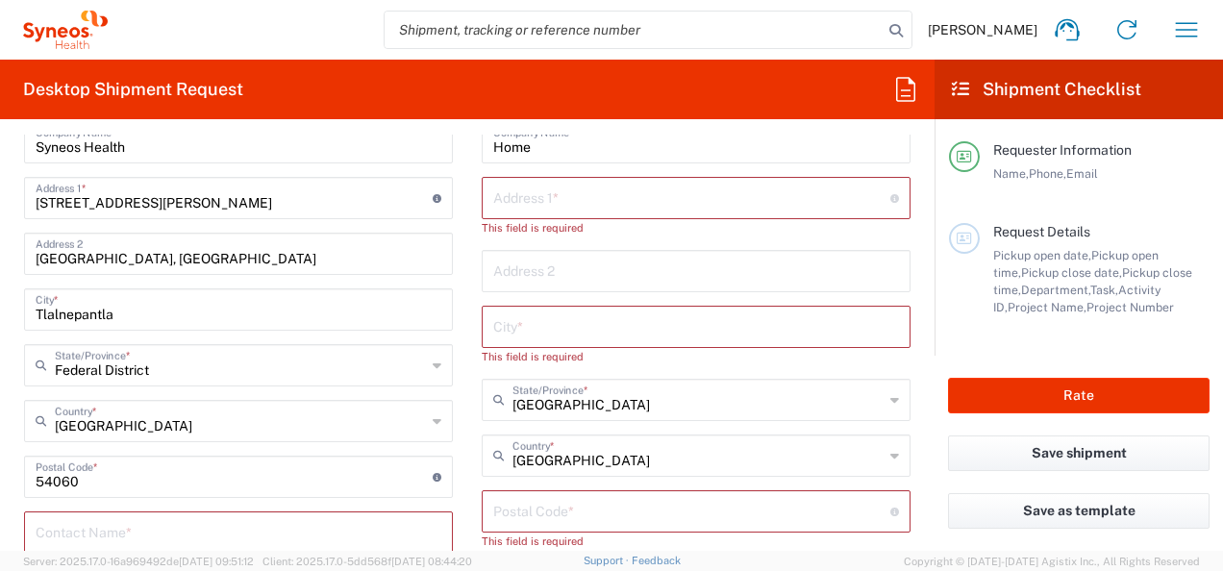
click at [196, 367] on input "Federal District" at bounding box center [240, 364] width 371 height 34
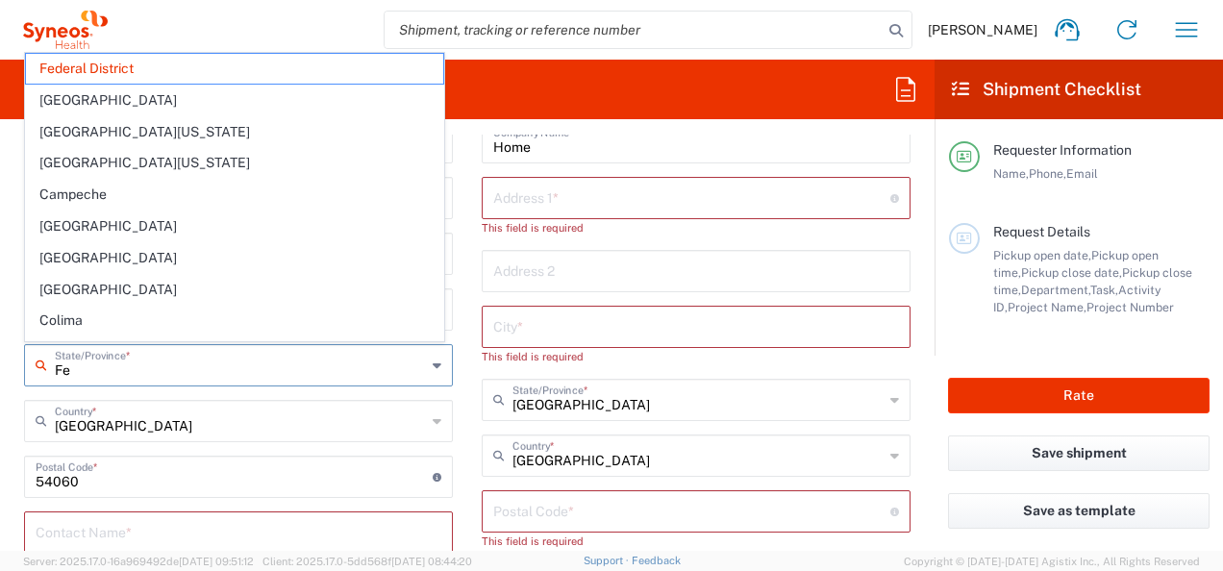
type input "F"
click at [196, 367] on input "text" at bounding box center [240, 364] width 371 height 34
click at [137, 371] on input "text" at bounding box center [240, 364] width 371 height 34
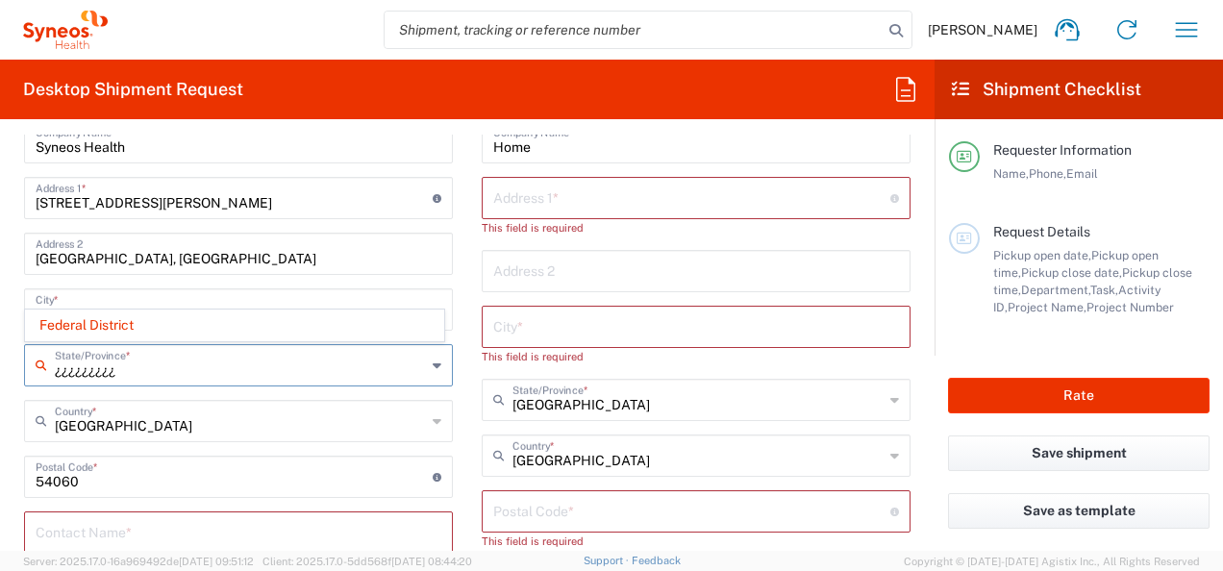
type input "[GEOGRAPHIC_DATA]"
type input "5565990091"
type input "[STREET_ADDRESS][PERSON_NAME]"
type input "[GEOGRAPHIC_DATA], [GEOGRAPHIC_DATA]"
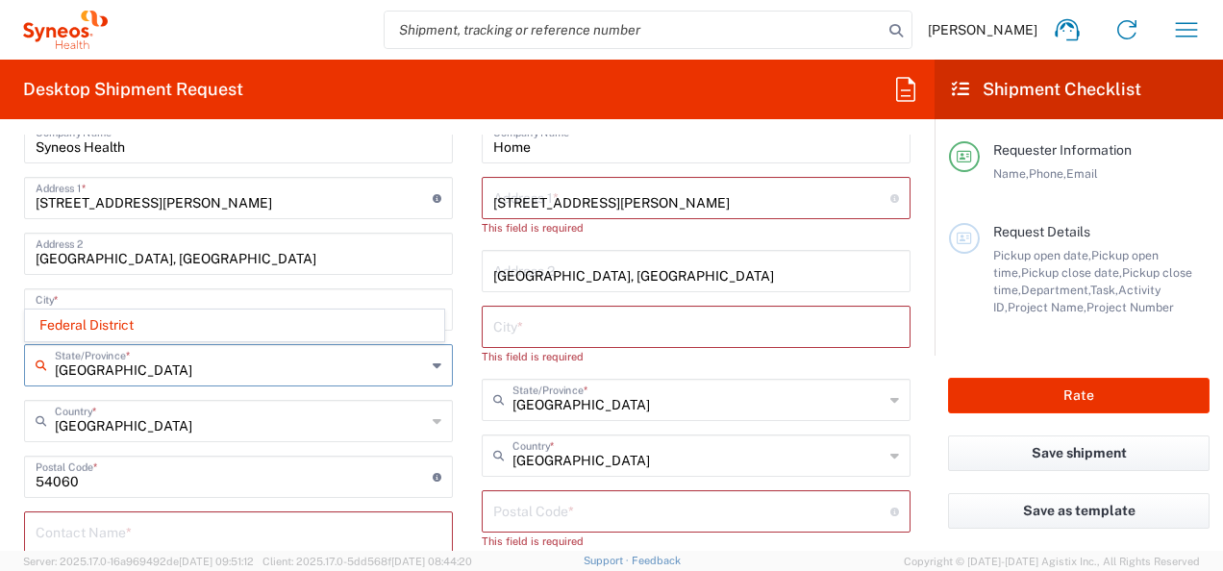
type input "Tlalnepantla"
type input "54060"
click at [433, 368] on icon at bounding box center [437, 365] width 9 height 31
click at [50, 375] on div "[GEOGRAPHIC_DATA]/Province *" at bounding box center [238, 365] width 429 height 42
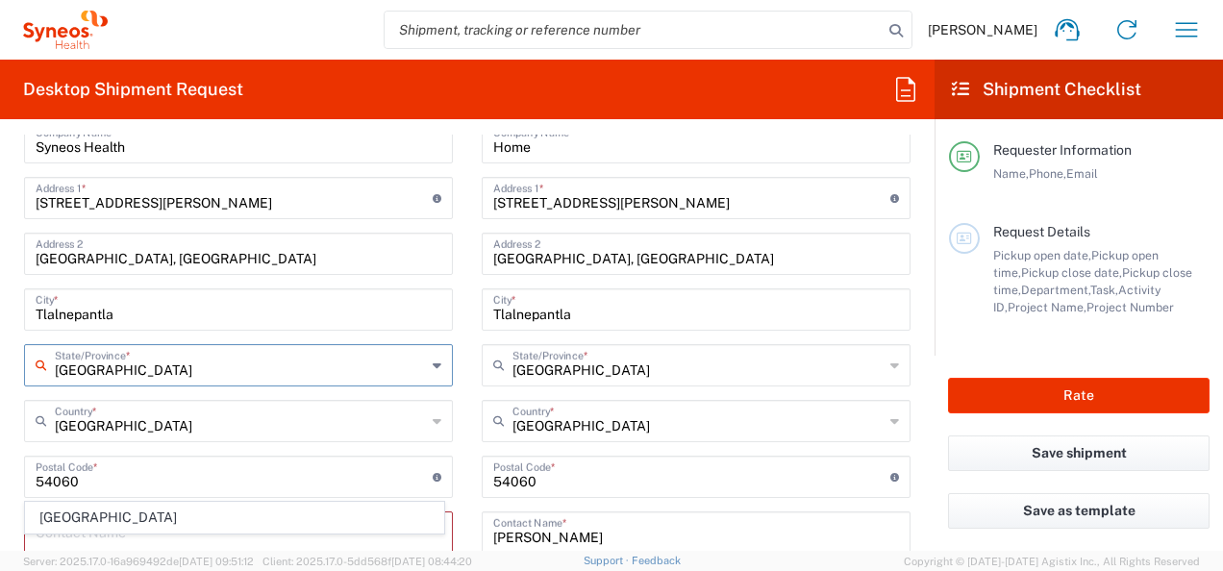
scroll to position [673, 0]
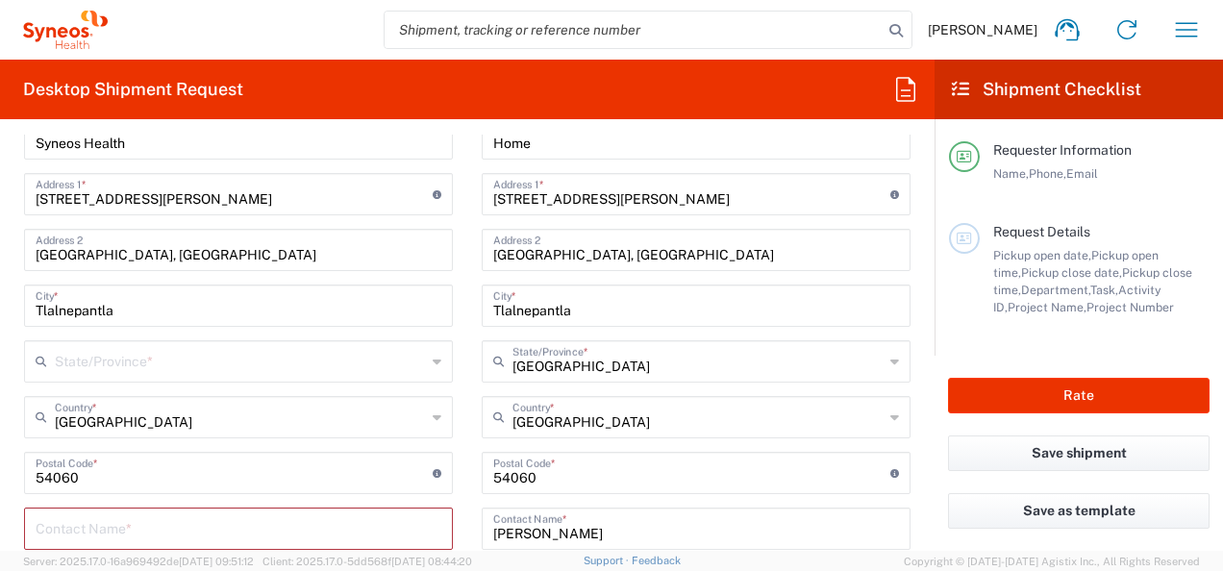
scroll to position [961, 0]
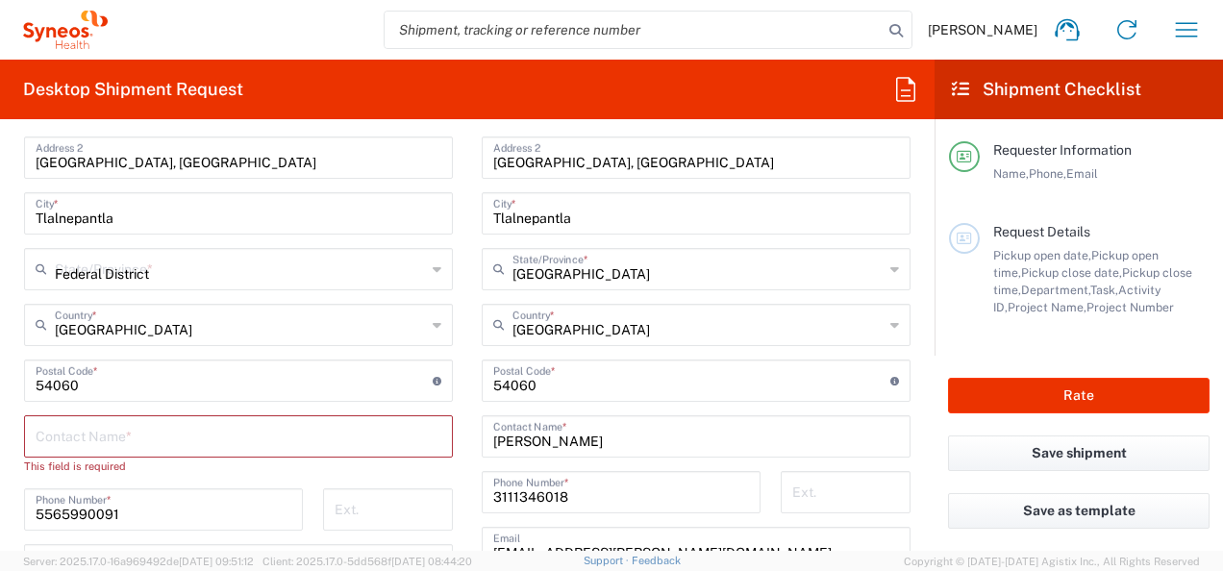
click at [117, 266] on input "Federal District" at bounding box center [240, 268] width 371 height 34
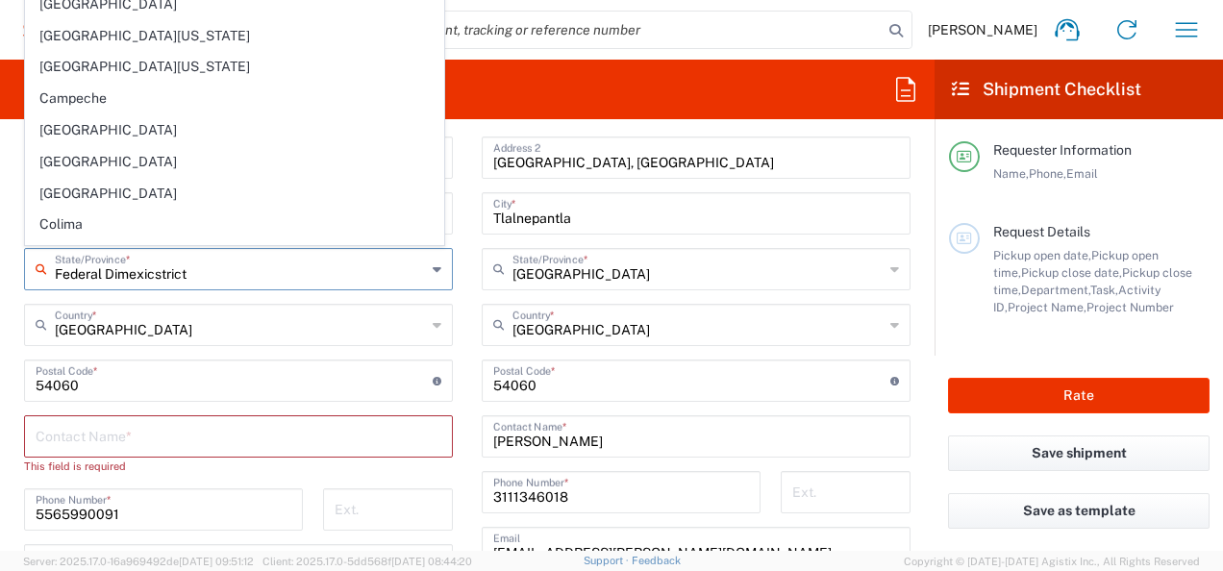
type input "Federal Dimexicostrict"
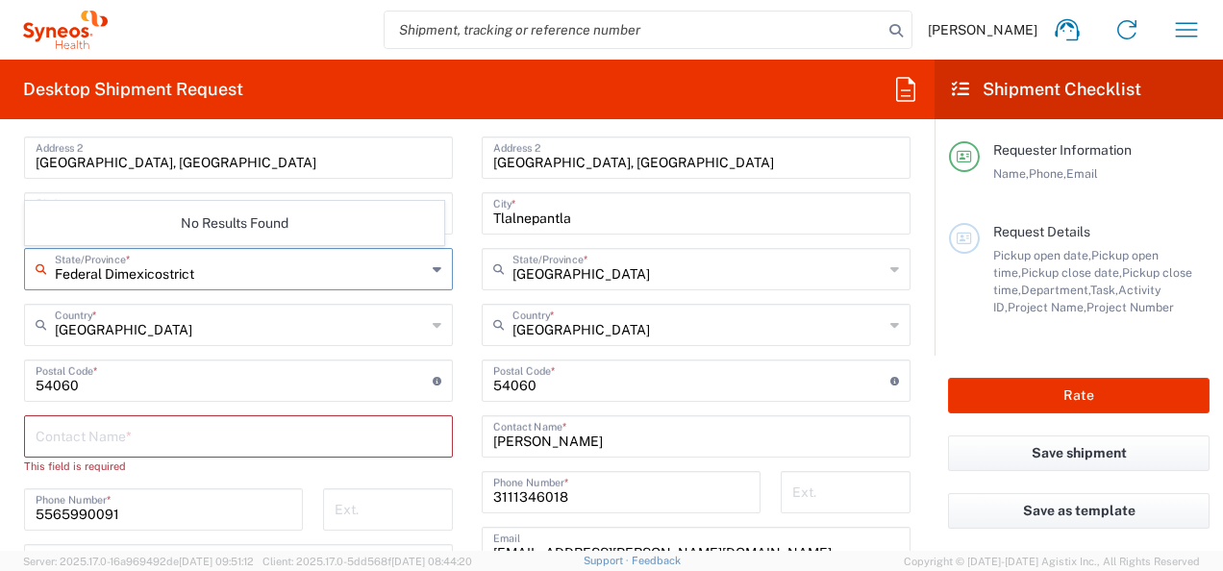
drag, startPoint x: 229, startPoint y: 275, endPoint x: 29, endPoint y: 265, distance: 200.2
click at [29, 265] on div "Federal Dimexicostrict State/Province *" at bounding box center [238, 269] width 429 height 42
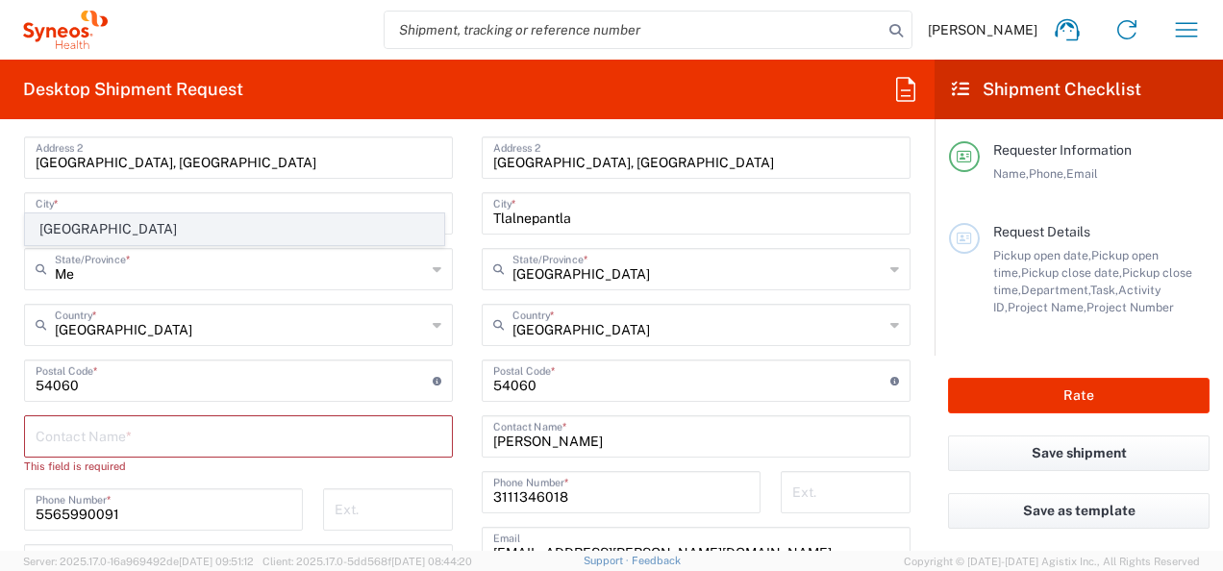
click at [69, 233] on span "[GEOGRAPHIC_DATA]" at bounding box center [234, 229] width 417 height 30
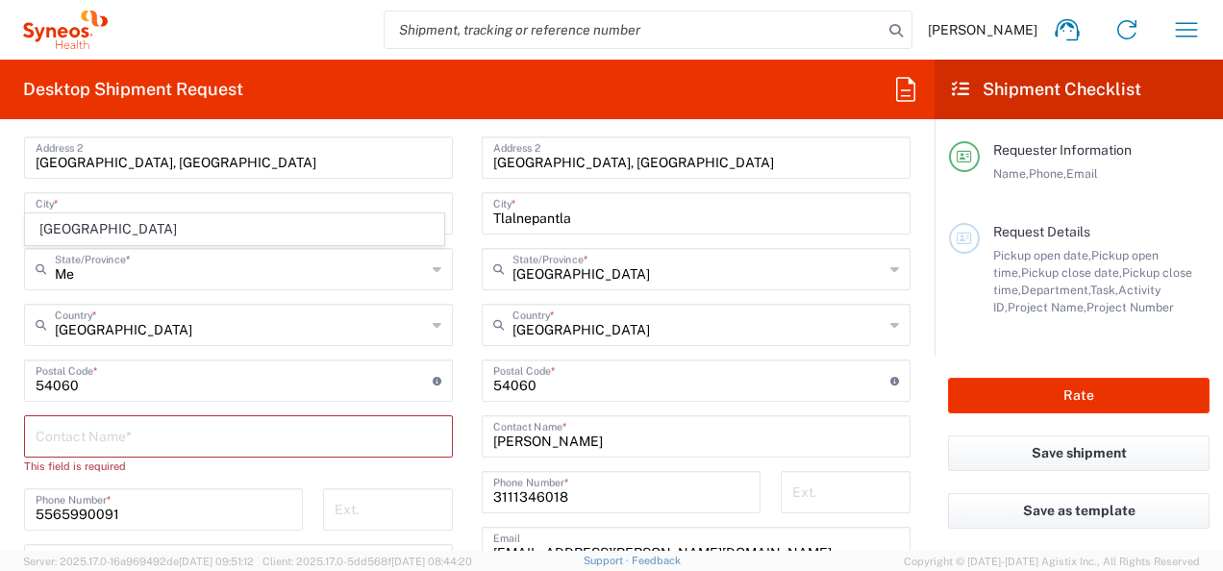
type input "[GEOGRAPHIC_DATA]"
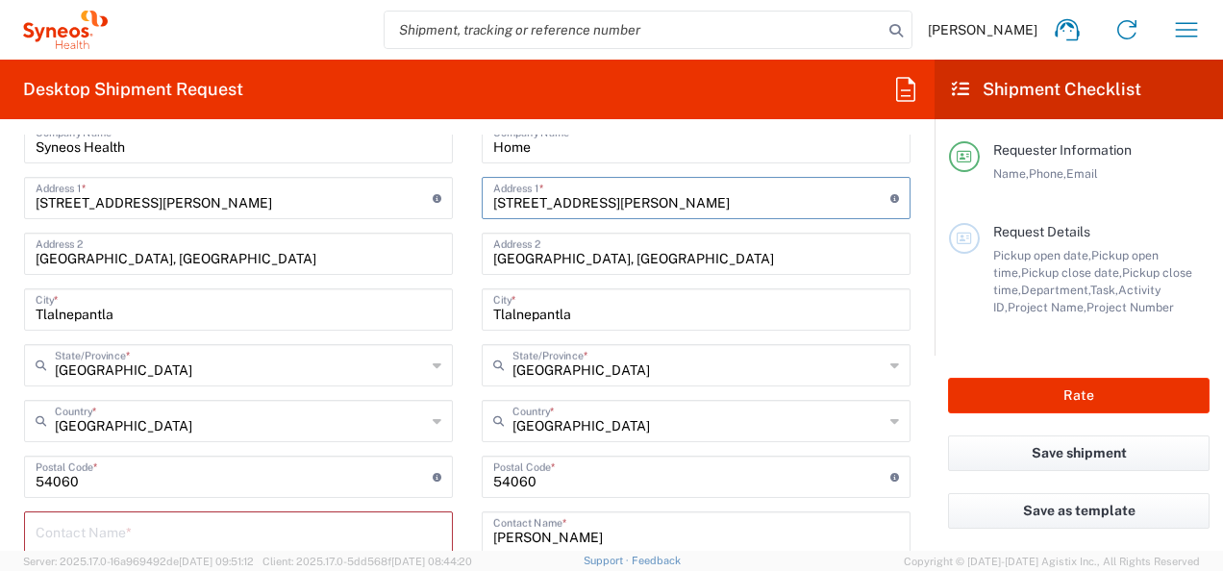
drag, startPoint x: 488, startPoint y: 195, endPoint x: 742, endPoint y: 196, distance: 253.8
click at [742, 196] on input "[STREET_ADDRESS][PERSON_NAME]" at bounding box center [691, 197] width 397 height 34
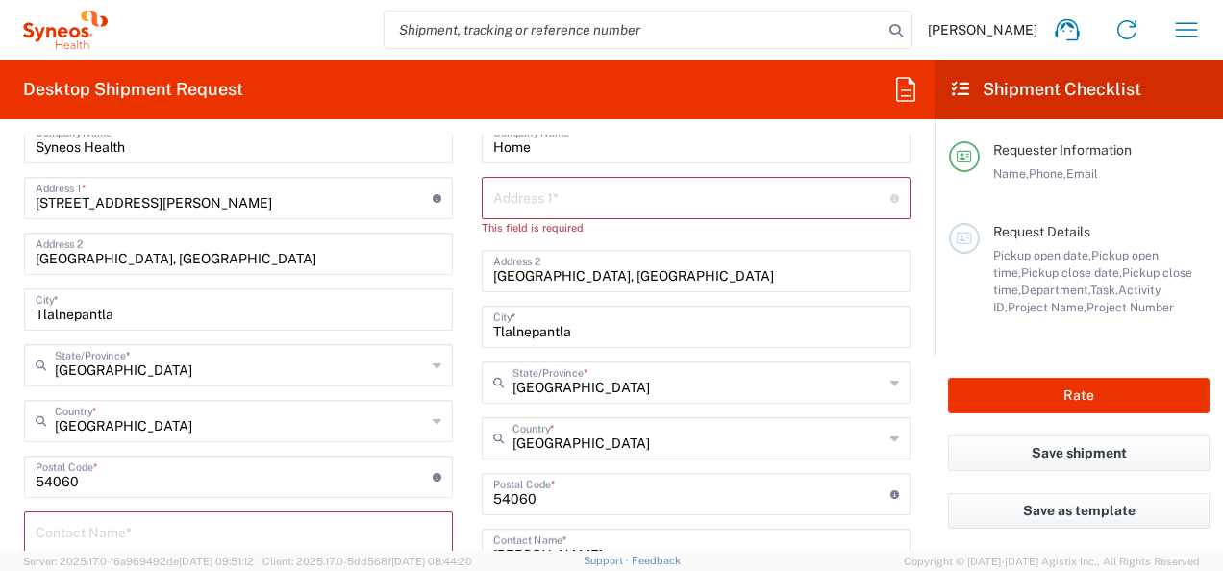
drag, startPoint x: 479, startPoint y: 275, endPoint x: 532, endPoint y: 275, distance: 52.9
click at [532, 275] on div "[GEOGRAPHIC_DATA], [GEOGRAPHIC_DATA] Address 2" at bounding box center [696, 271] width 429 height 42
drag, startPoint x: 487, startPoint y: 263, endPoint x: 894, endPoint y: 273, distance: 407.8
click at [894, 273] on div "[GEOGRAPHIC_DATA], [GEOGRAPHIC_DATA] Address 2" at bounding box center [696, 271] width 429 height 42
drag, startPoint x: 484, startPoint y: 331, endPoint x: 588, endPoint y: 336, distance: 104.9
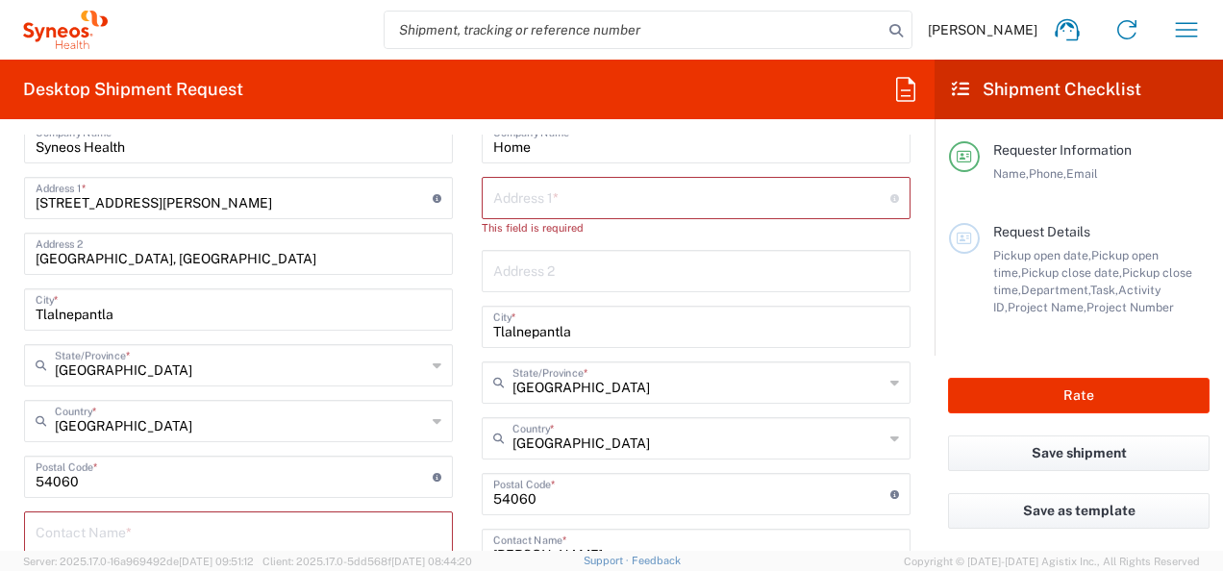
click at [588, 336] on div "Tlalnepantla City *" at bounding box center [696, 327] width 429 height 42
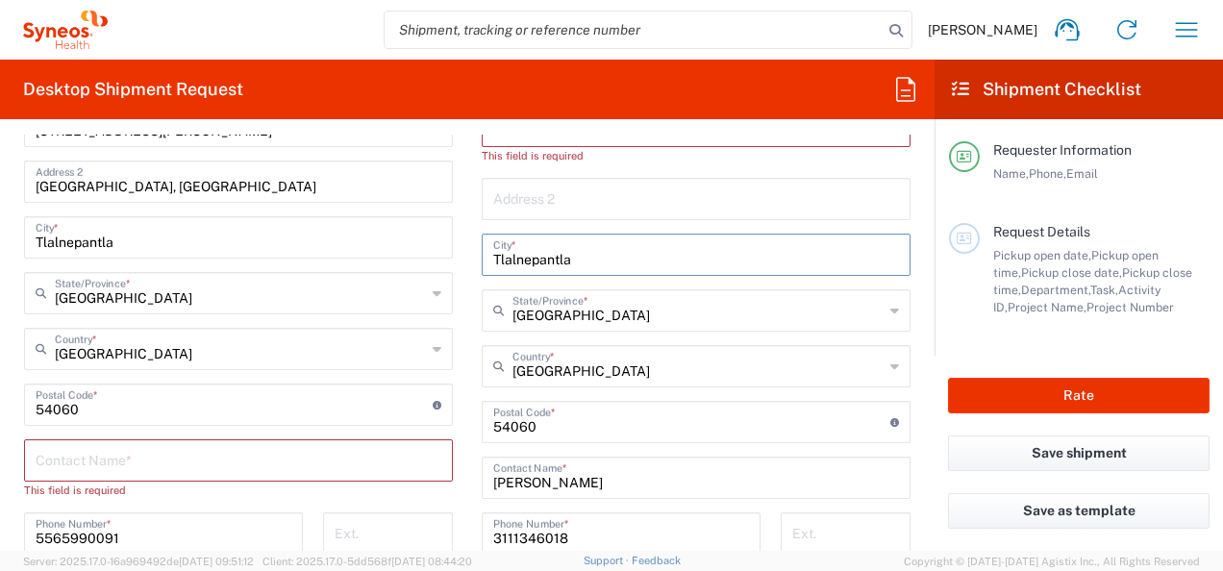
scroll to position [1058, 0]
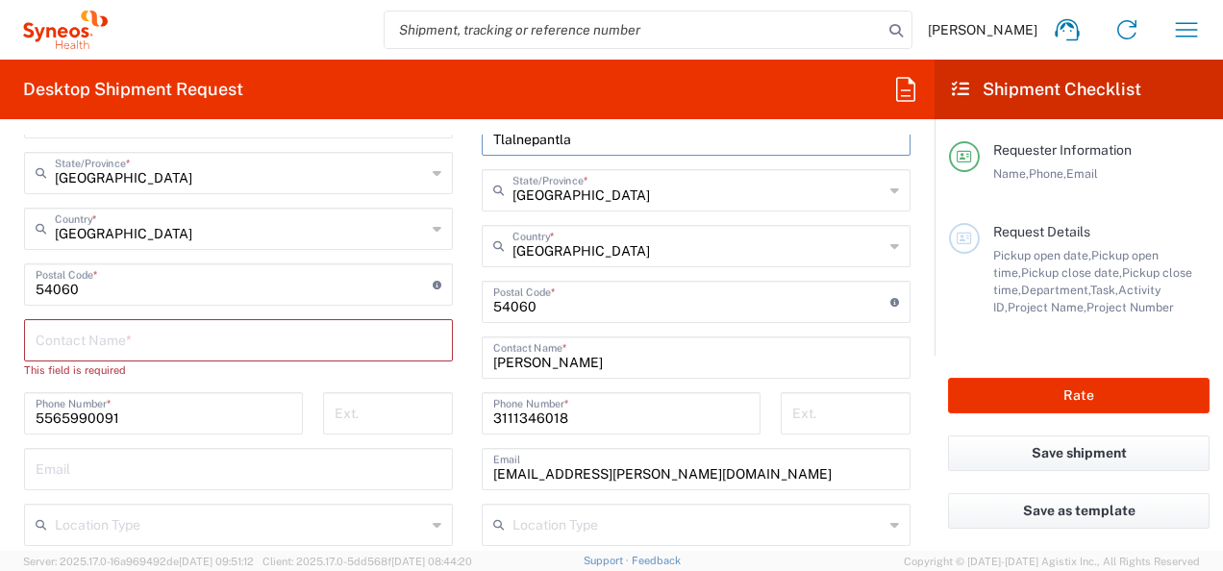
click at [65, 333] on input "text" at bounding box center [239, 339] width 406 height 34
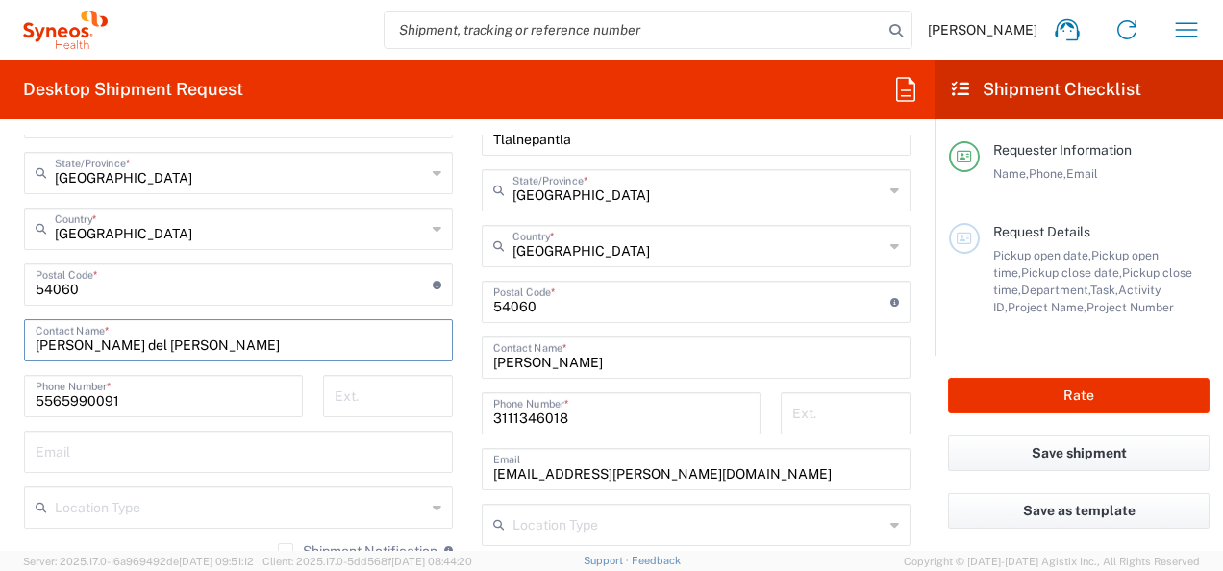
click at [64, 339] on input "[PERSON_NAME] del [PERSON_NAME]" at bounding box center [239, 339] width 406 height 34
type input "[PERSON_NAME] del [PERSON_NAME]"
drag, startPoint x: 110, startPoint y: 390, endPoint x: 81, endPoint y: 390, distance: 28.8
click at [81, 390] on input "5565990091" at bounding box center [164, 395] width 256 height 34
drag, startPoint x: 54, startPoint y: 443, endPoint x: 0, endPoint y: 526, distance: 98.7
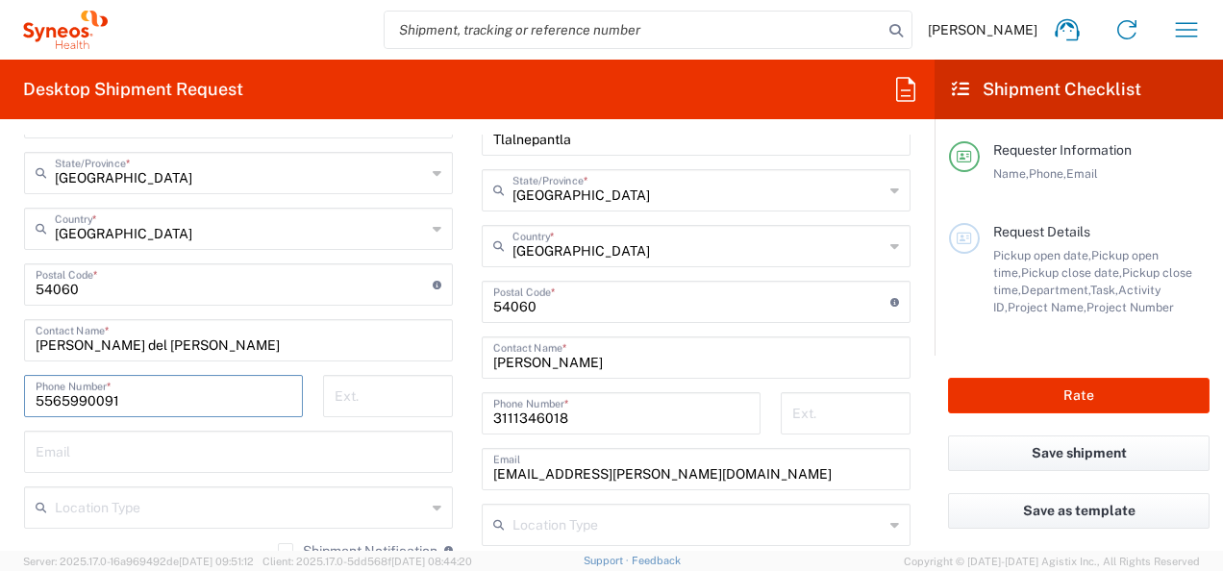
click at [54, 443] on input "text" at bounding box center [239, 451] width 406 height 34
click at [137, 446] on input "text" at bounding box center [239, 451] width 406 height 34
paste input "[EMAIL_ADDRESS][PERSON_NAME][DOMAIN_NAME]"
type input "[EMAIL_ADDRESS][PERSON_NAME][DOMAIN_NAME]"
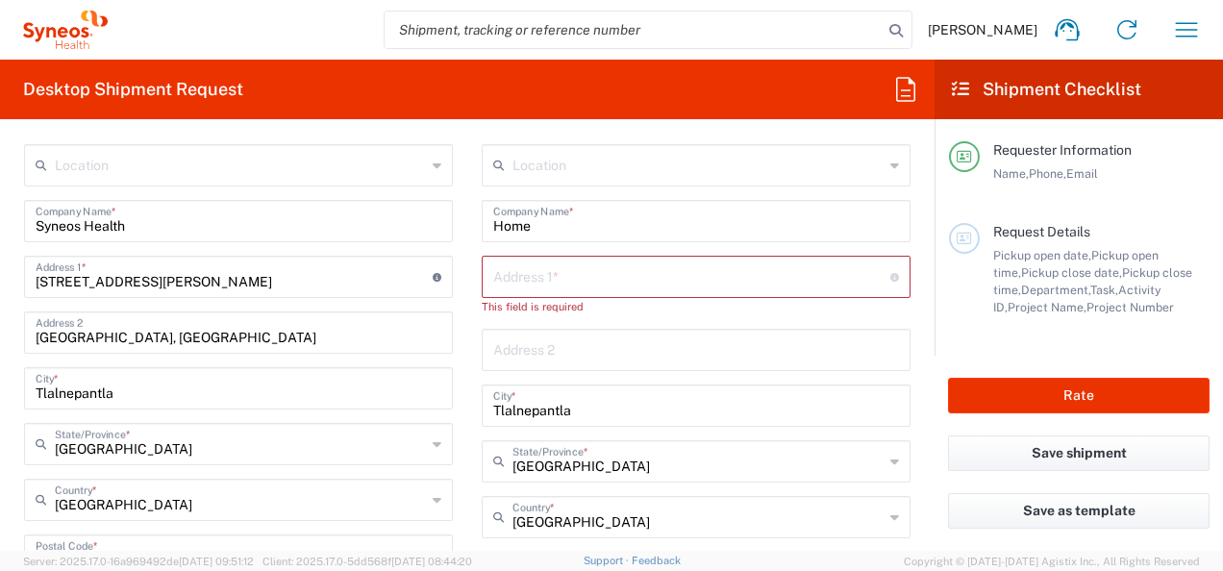
scroll to position [769, 0]
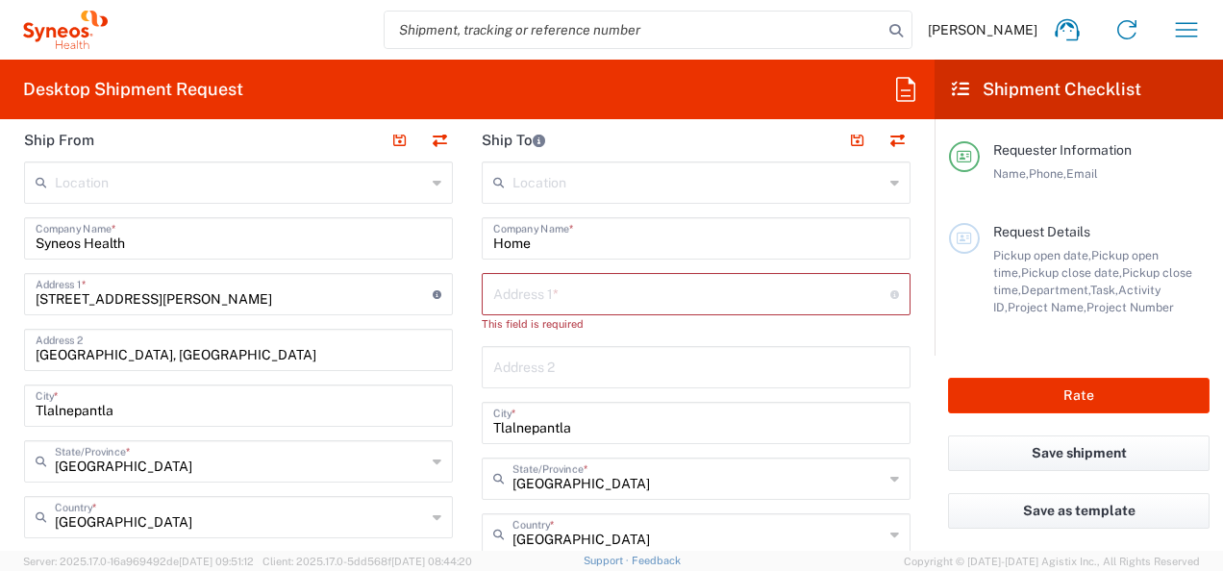
click at [541, 300] on input "text" at bounding box center [691, 293] width 397 height 34
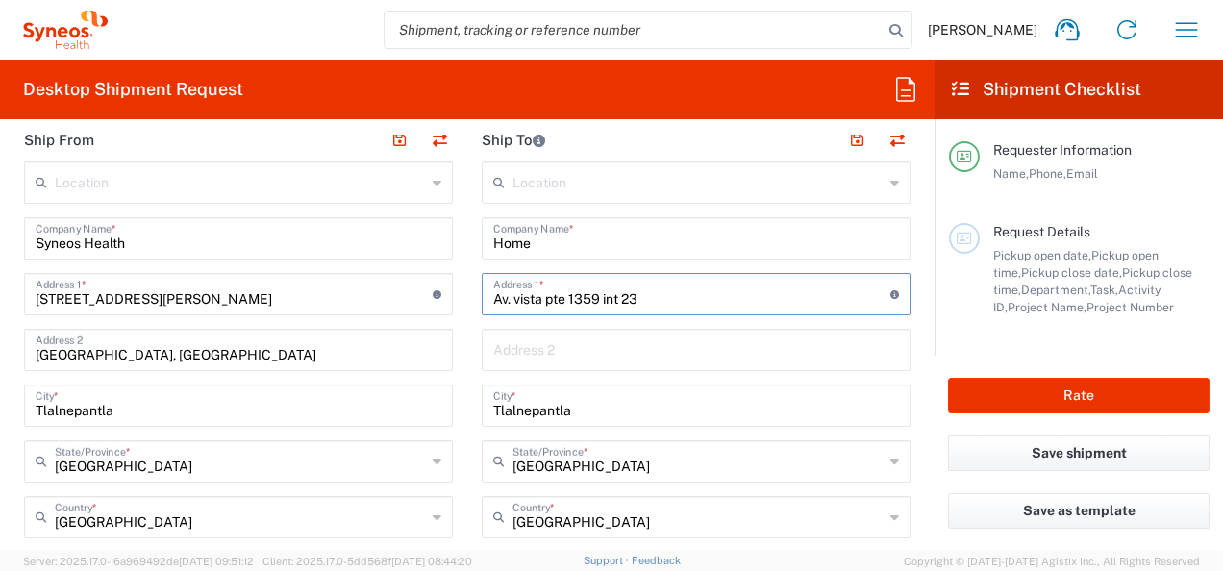
type input "Av. vista pte 1359 int 23"
click at [519, 360] on input "text" at bounding box center [696, 349] width 406 height 34
click at [482, 350] on div "Vista Sur ReResidencial Address 2" at bounding box center [696, 350] width 429 height 42
click at [493, 358] on input "Vista Sur Residencial" at bounding box center [696, 349] width 406 height 34
type input "Coto la Reserva, [GEOGRAPHIC_DATA]"
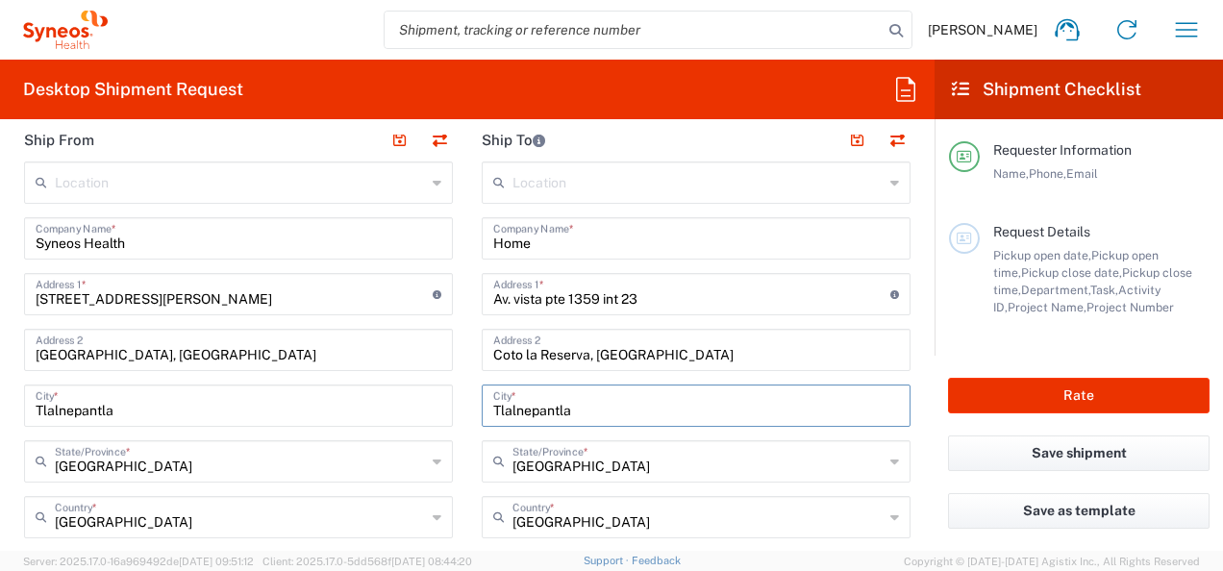
drag, startPoint x: 594, startPoint y: 405, endPoint x: 450, endPoint y: 410, distance: 144.3
click at [450, 410] on div "Ship From Location [PERSON_NAME] LLC-[GEOGRAPHIC_DATA] [GEOGRAPHIC_DATA] [GEOGR…" at bounding box center [467, 575] width 915 height 914
type input "[PERSON_NAME]"
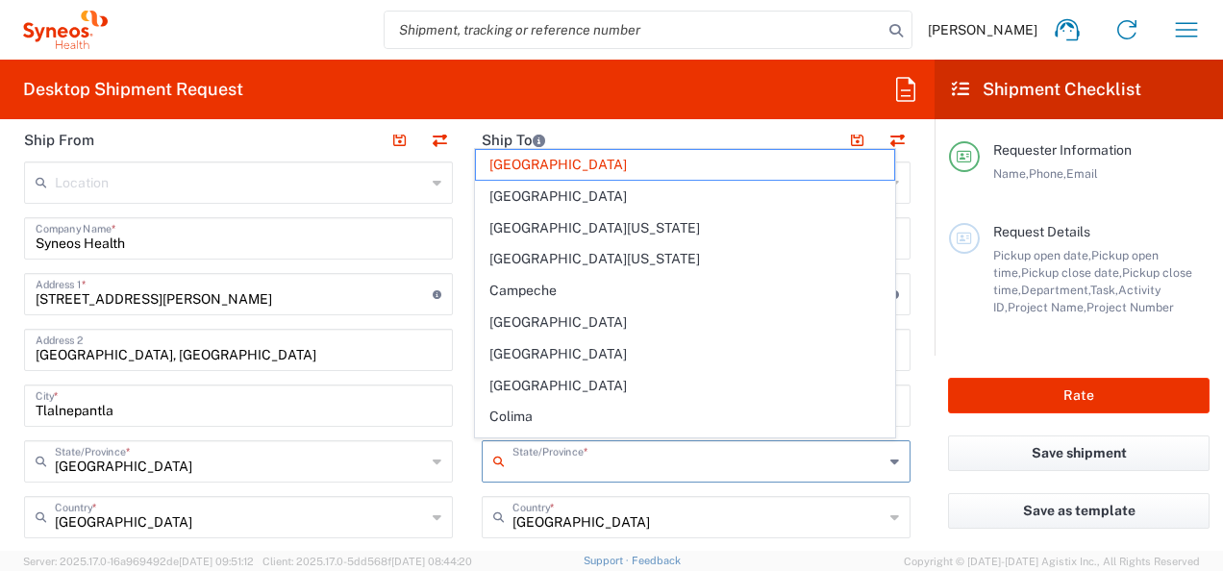
drag, startPoint x: 604, startPoint y: 462, endPoint x: 516, endPoint y: 461, distance: 87.5
click at [516, 461] on input "text" at bounding box center [697, 460] width 371 height 34
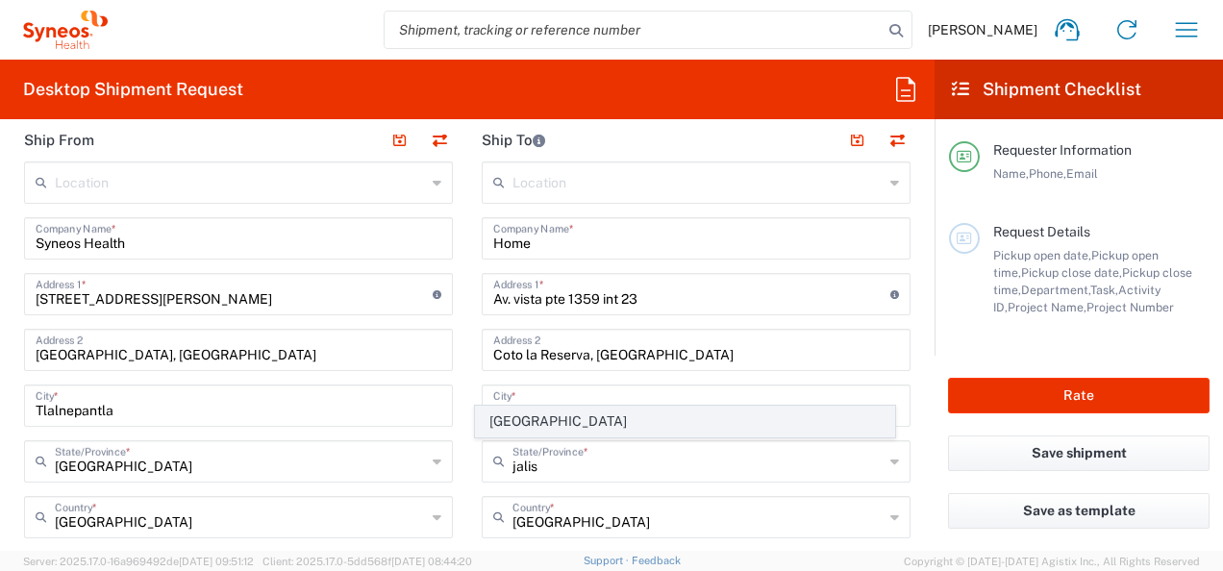
click at [521, 427] on span "[GEOGRAPHIC_DATA]" at bounding box center [684, 422] width 417 height 30
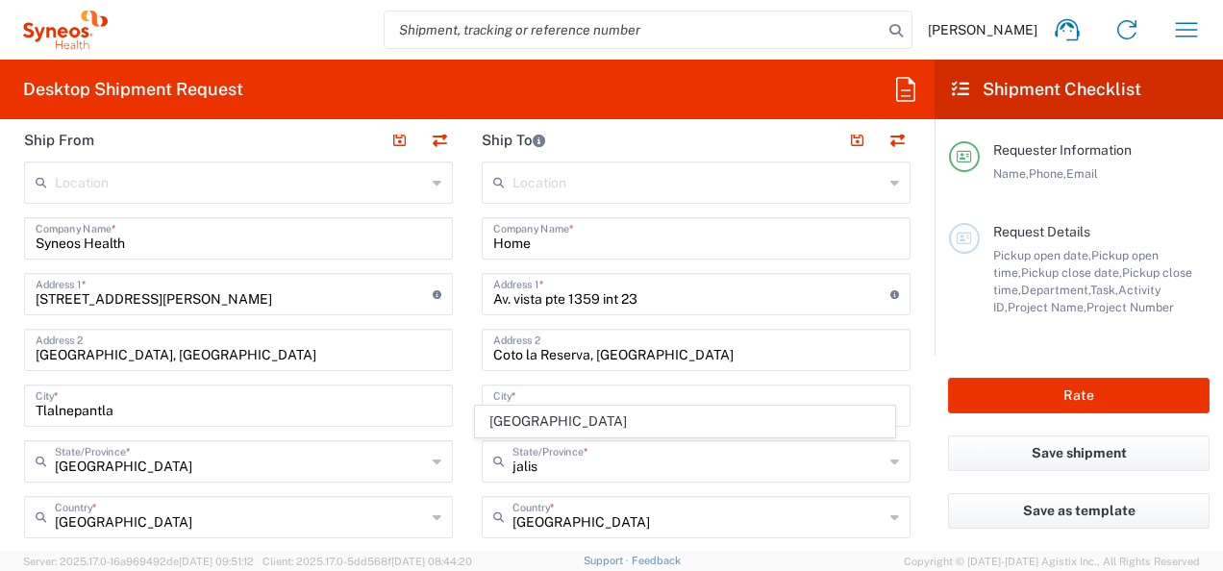
type input "[GEOGRAPHIC_DATA]"
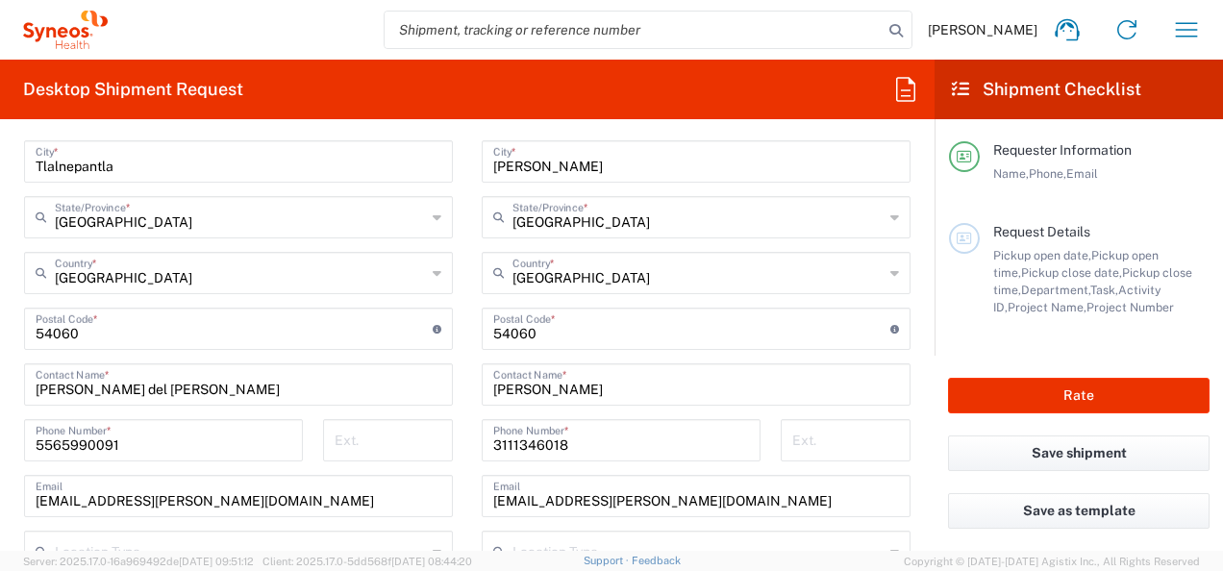
scroll to position [1058, 0]
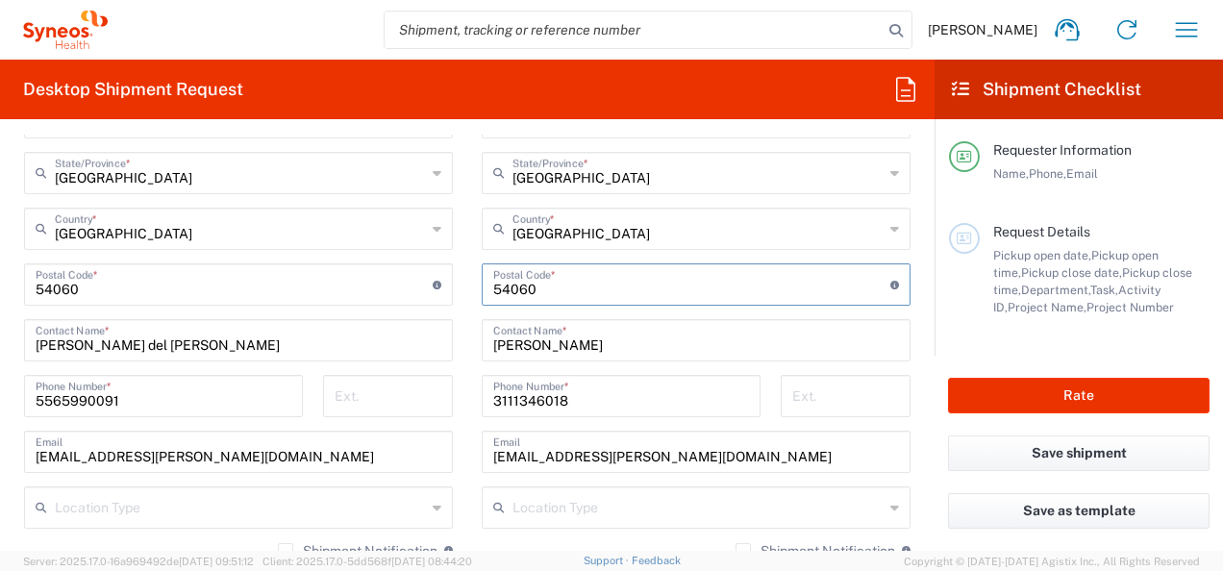
drag, startPoint x: 535, startPoint y: 284, endPoint x: 483, endPoint y: 285, distance: 51.9
click at [483, 285] on div "Postal Code * Enter Postal Code here" at bounding box center [696, 284] width 429 height 42
type input "45640"
click at [640, 398] on input "3111346018" at bounding box center [621, 395] width 256 height 34
drag, startPoint x: 455, startPoint y: 310, endPoint x: 470, endPoint y: 322, distance: 19.8
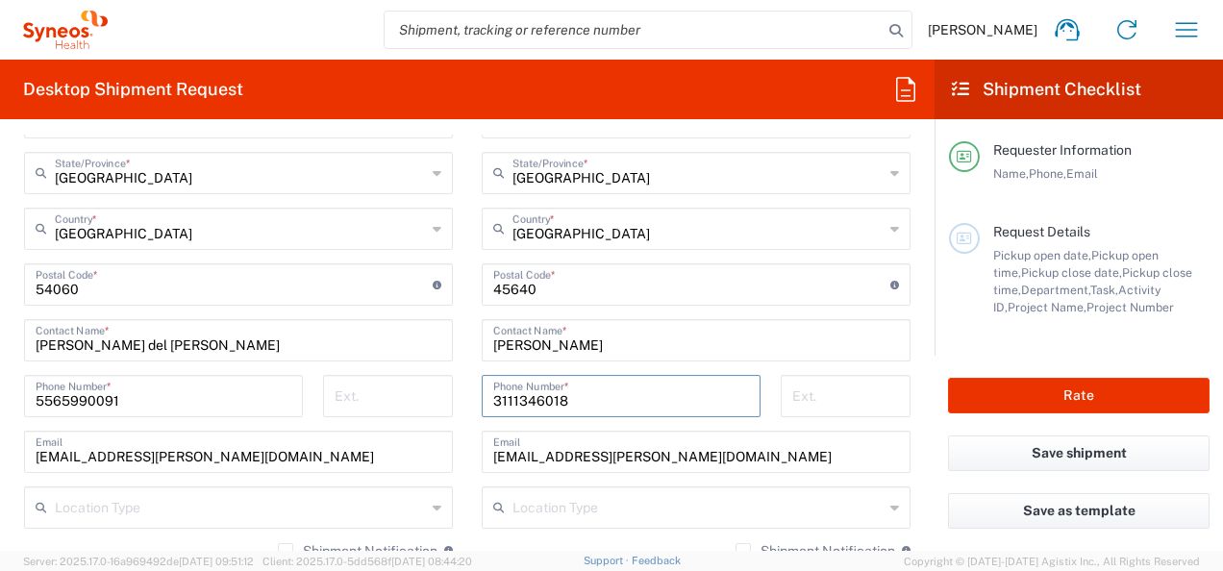
click at [455, 310] on main "Location [PERSON_NAME] LLC-[GEOGRAPHIC_DATA] [GEOGRAPHIC_DATA] [GEOGRAPHIC_DATA…" at bounding box center [239, 304] width 458 height 863
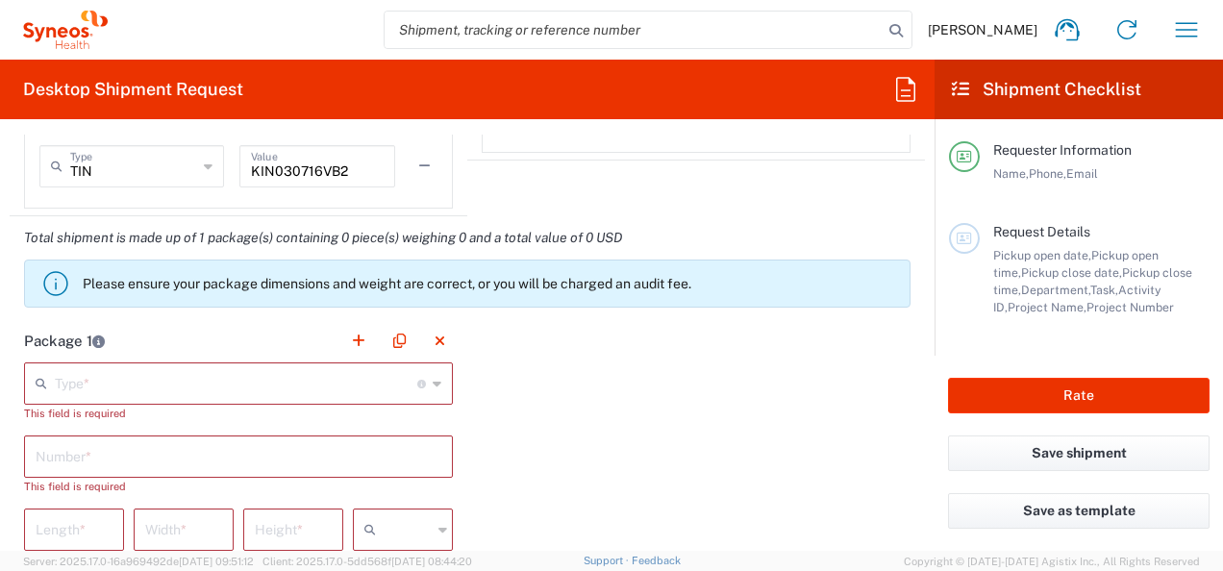
scroll to position [1635, 0]
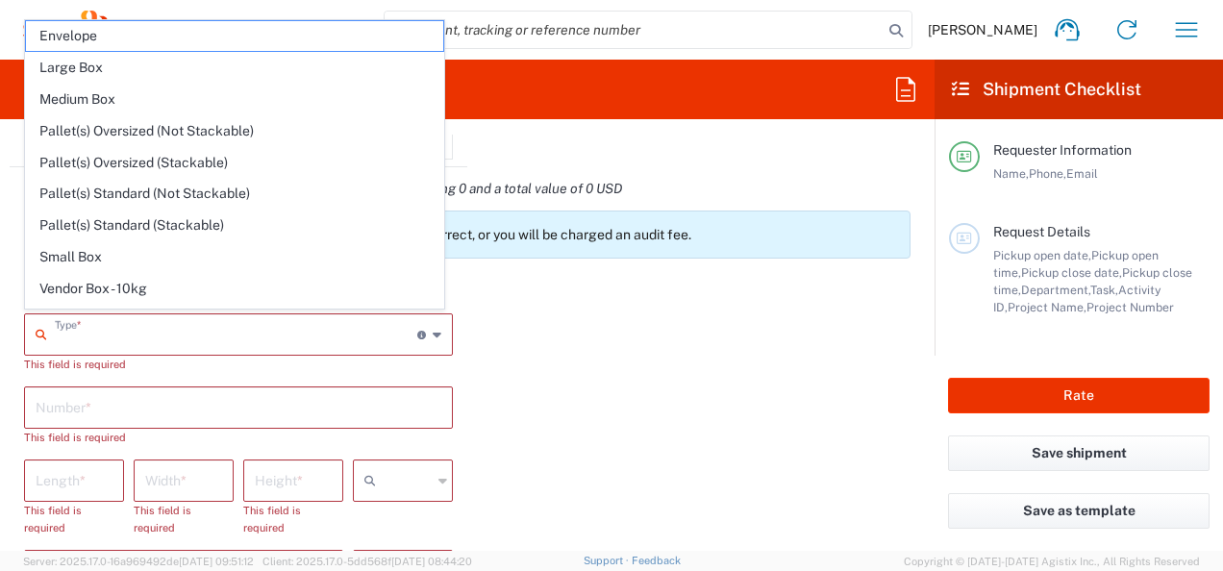
click at [235, 338] on input "text" at bounding box center [236, 333] width 362 height 34
drag, startPoint x: 70, startPoint y: 40, endPoint x: 363, endPoint y: 393, distance: 458.8
click at [70, 40] on span "Envelope" at bounding box center [234, 36] width 417 height 30
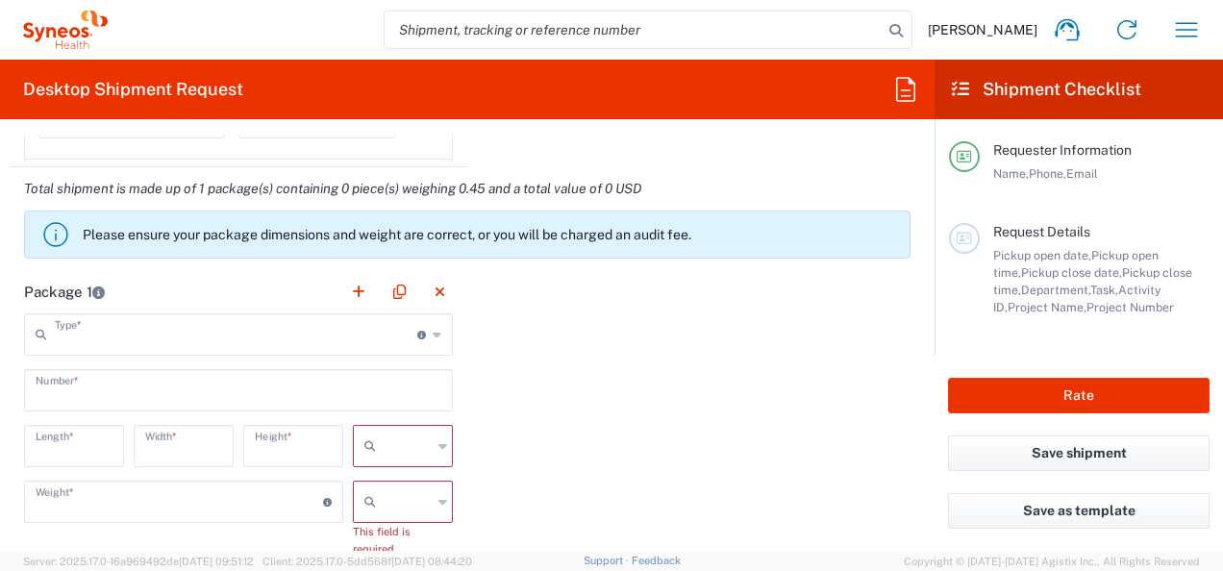
type input "Envelope"
type input "1"
type input "9.5"
type input "12.5"
type input "0.25"
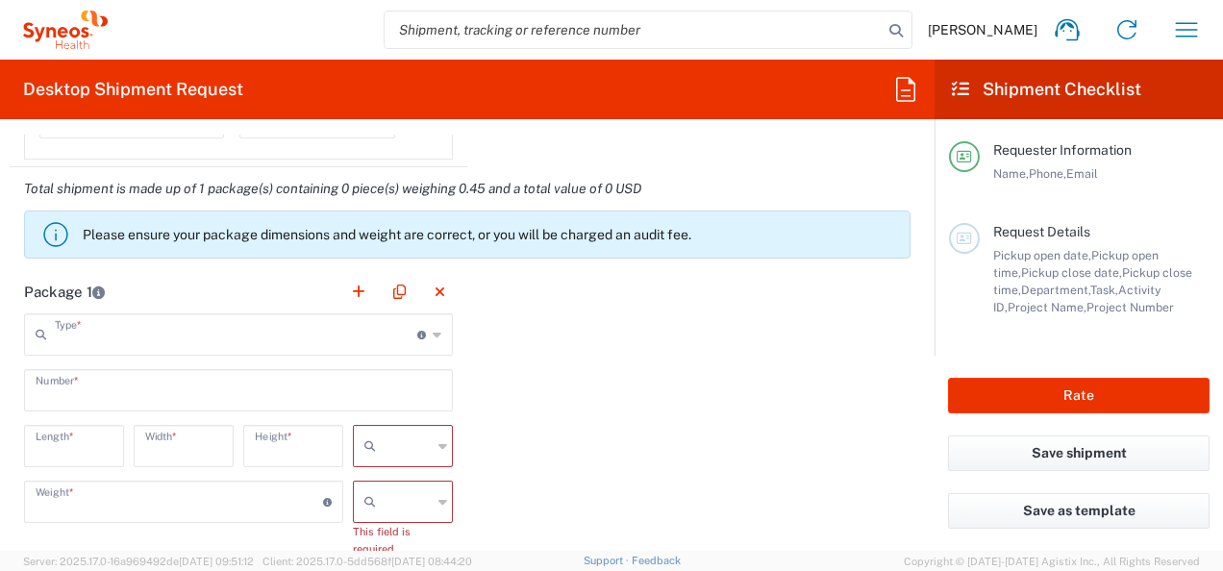
type input "in"
type input "0.45"
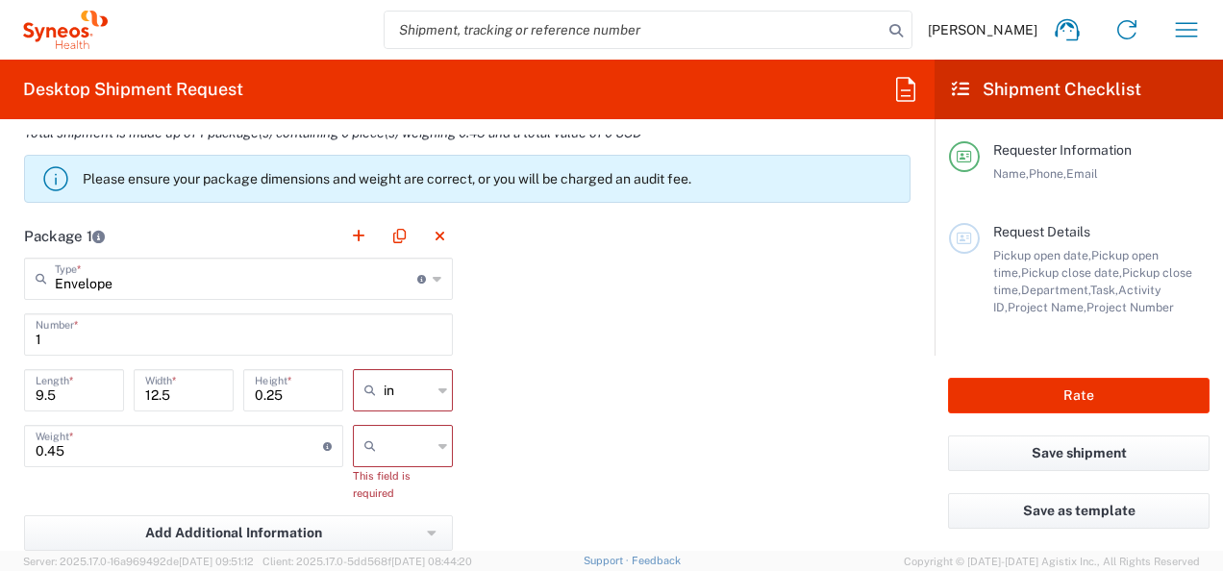
scroll to position [1731, 0]
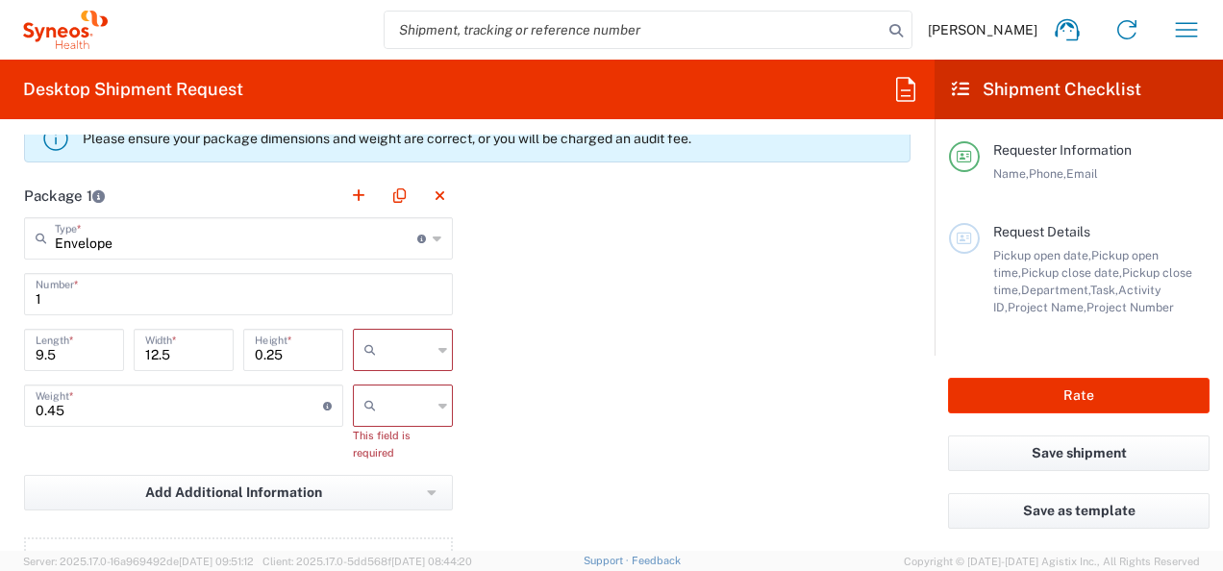
click at [398, 356] on input "text" at bounding box center [408, 350] width 48 height 31
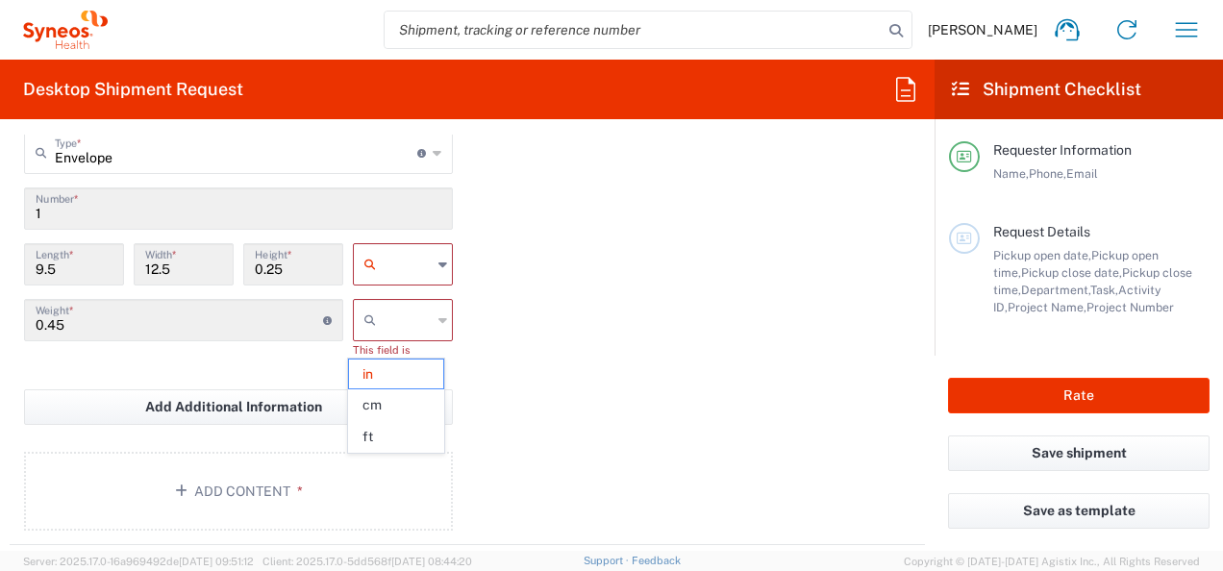
scroll to position [1923, 0]
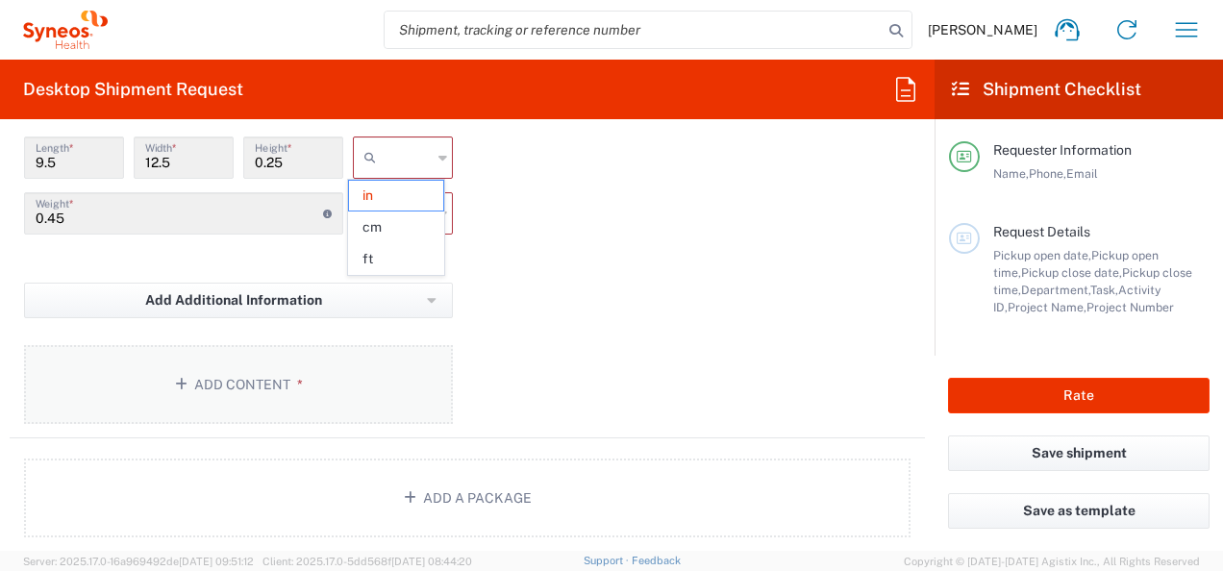
click at [198, 373] on button "Add Content *" at bounding box center [238, 384] width 429 height 79
type input "in"
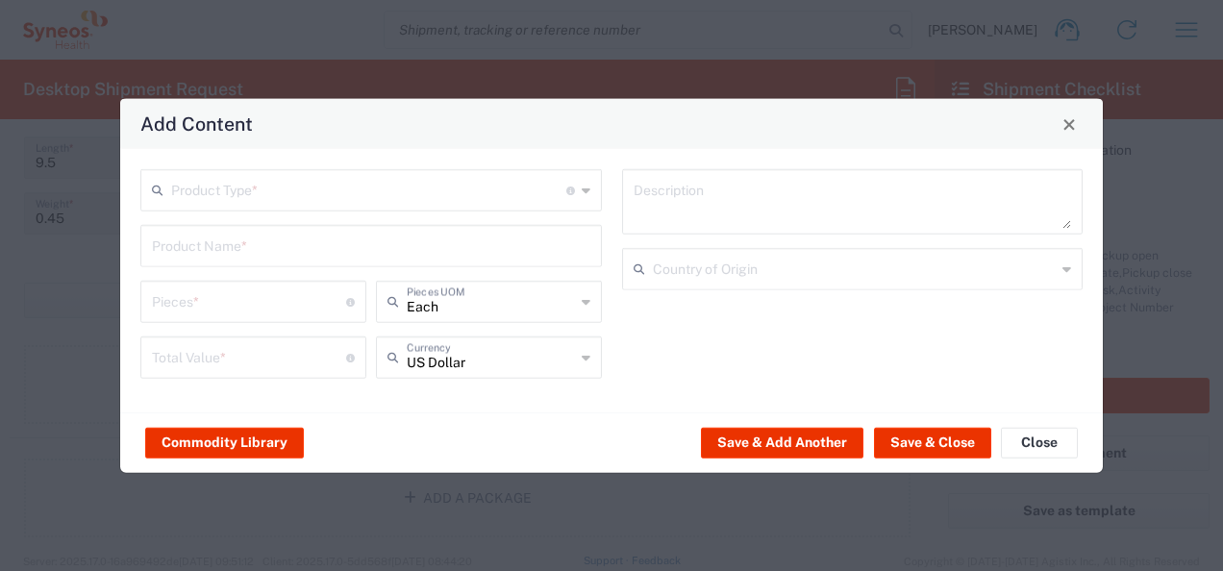
click at [283, 201] on input "text" at bounding box center [368, 189] width 395 height 34
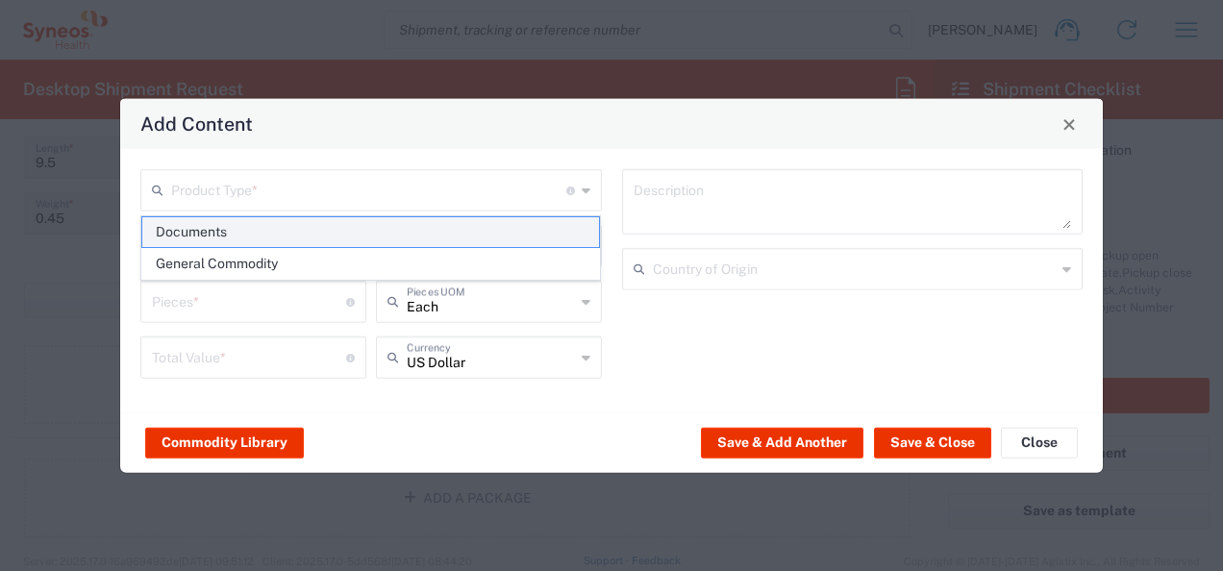
click at [218, 236] on span "Documents" at bounding box center [371, 232] width 458 height 30
type input "Documents"
type input "1"
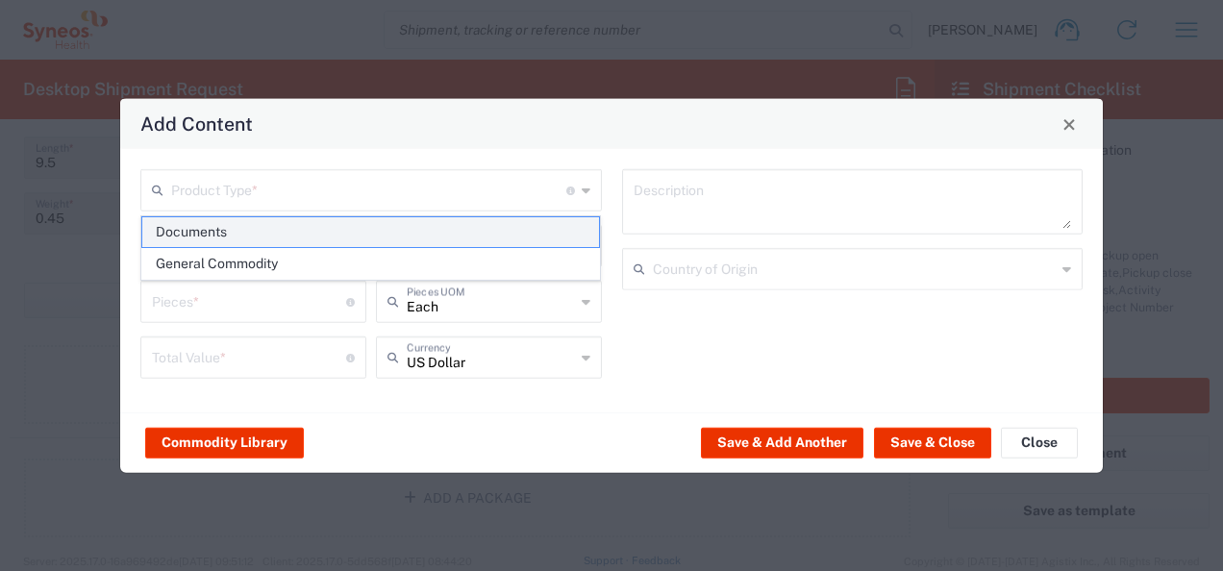
type textarea "Documents"
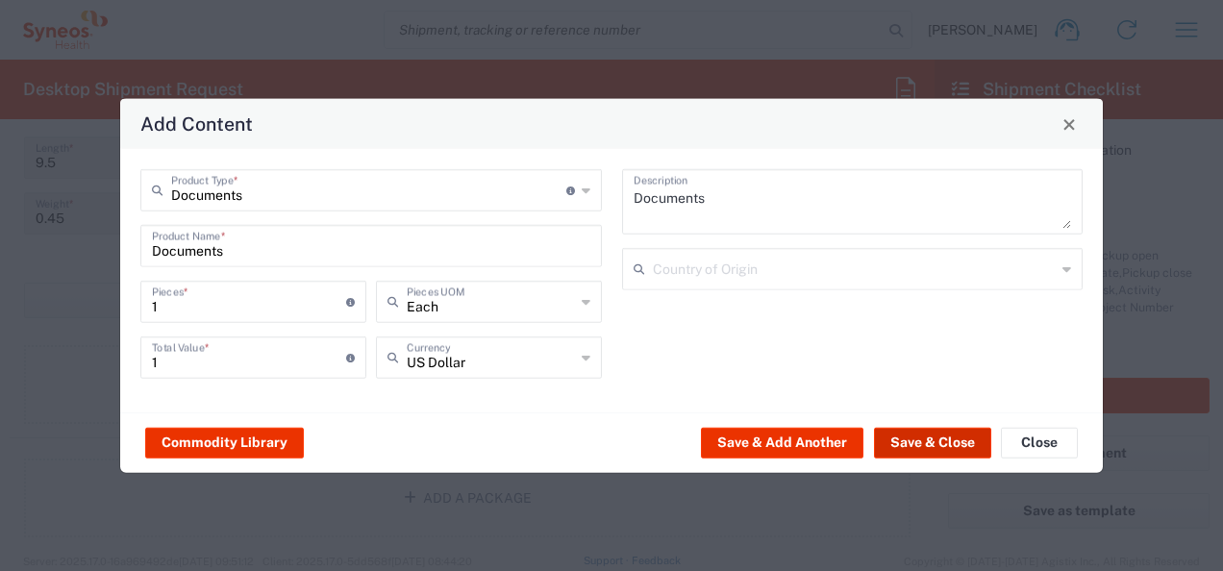
click at [922, 452] on button "Save & Close" at bounding box center [932, 442] width 117 height 31
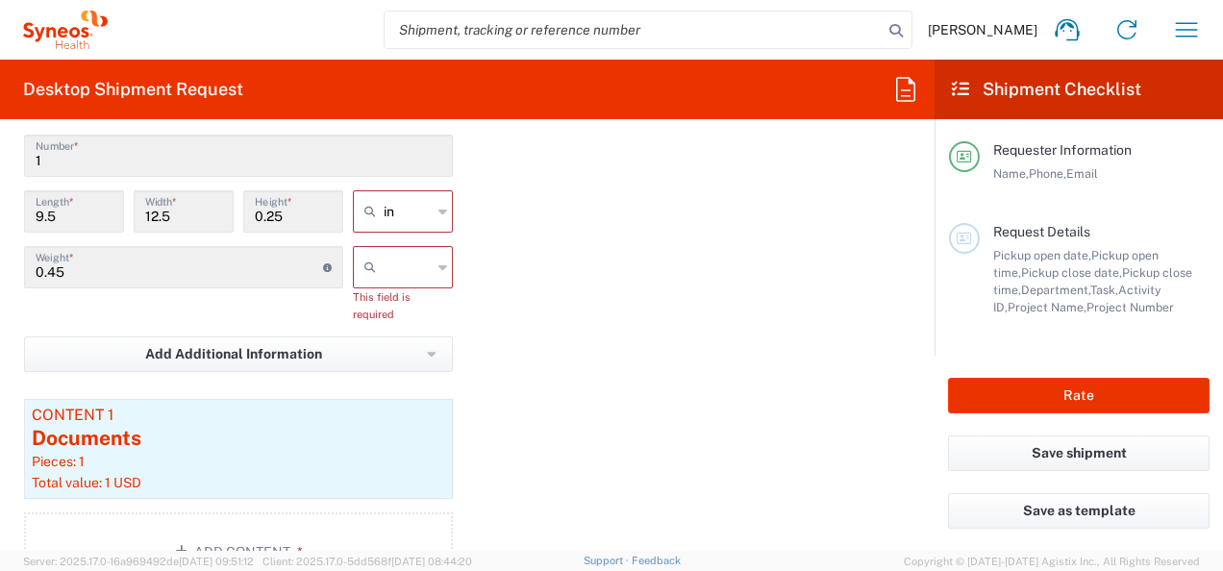
scroll to position [1827, 0]
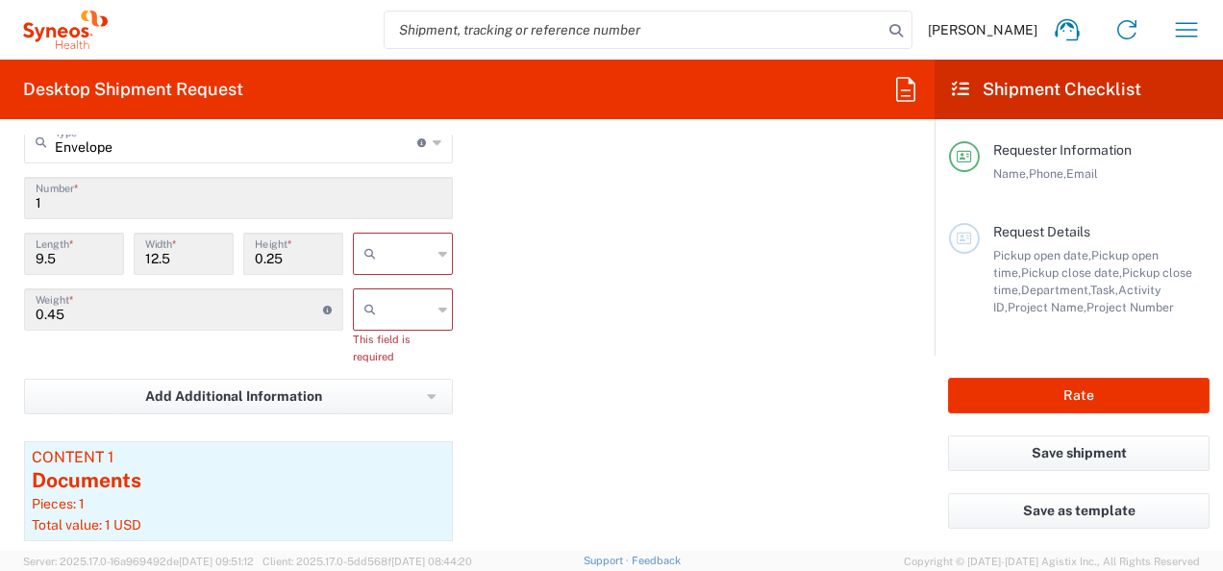
click at [403, 257] on input "text" at bounding box center [408, 253] width 48 height 31
click at [388, 319] on span "cm" at bounding box center [396, 324] width 94 height 30
type input "24.13"
type input "31.75"
type input "0.64"
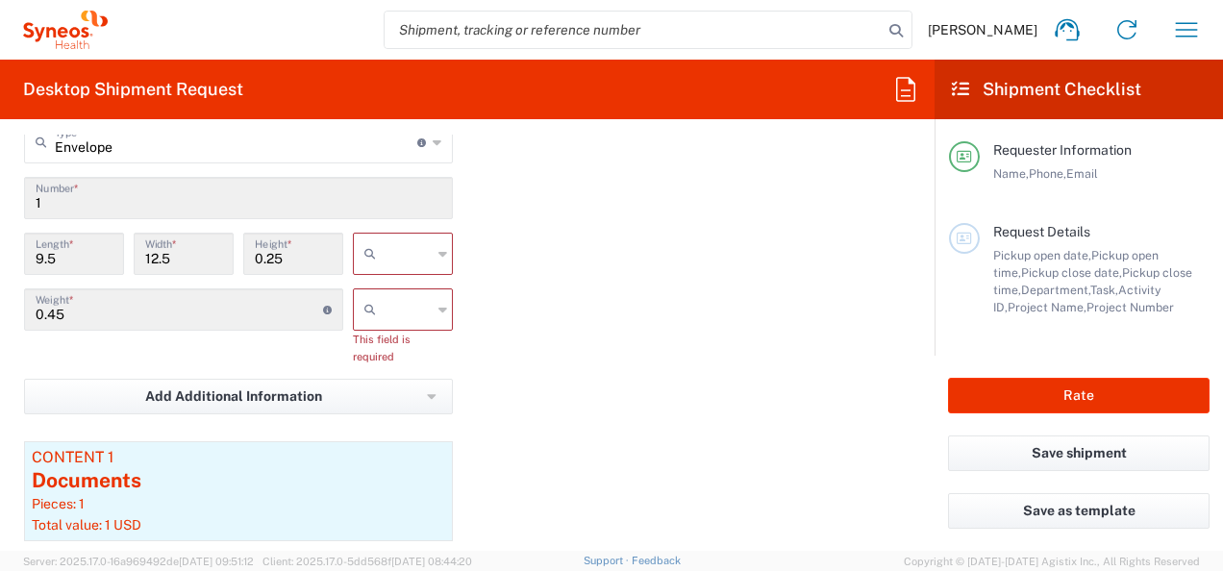
type input "cm"
click at [406, 317] on input "text" at bounding box center [408, 309] width 48 height 31
click at [396, 337] on span "kgs" at bounding box center [396, 348] width 94 height 30
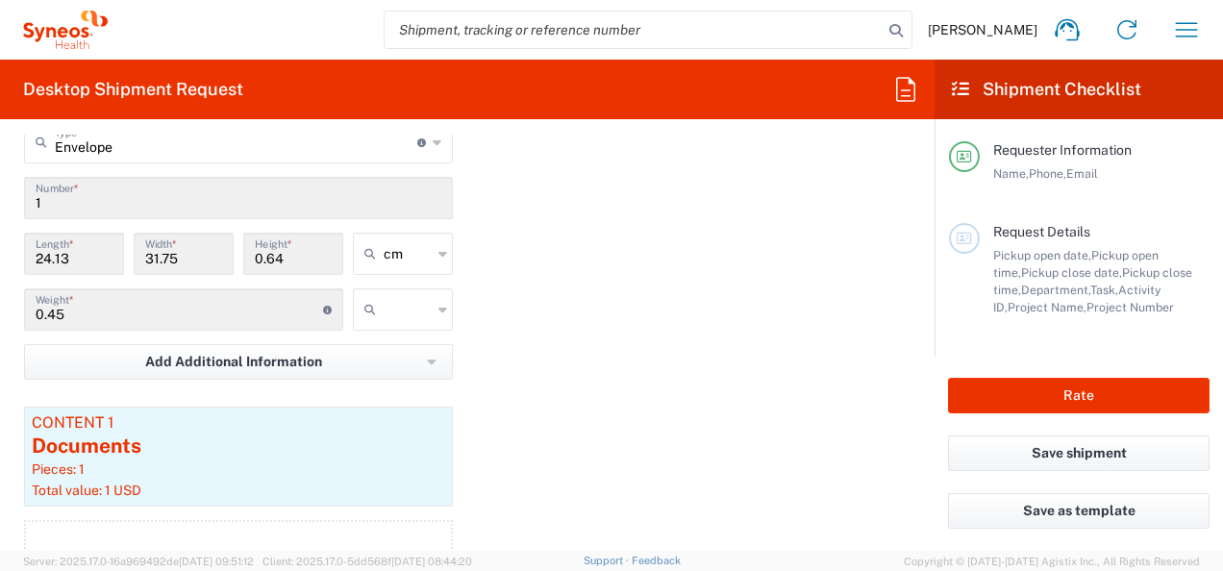
type input "kgs"
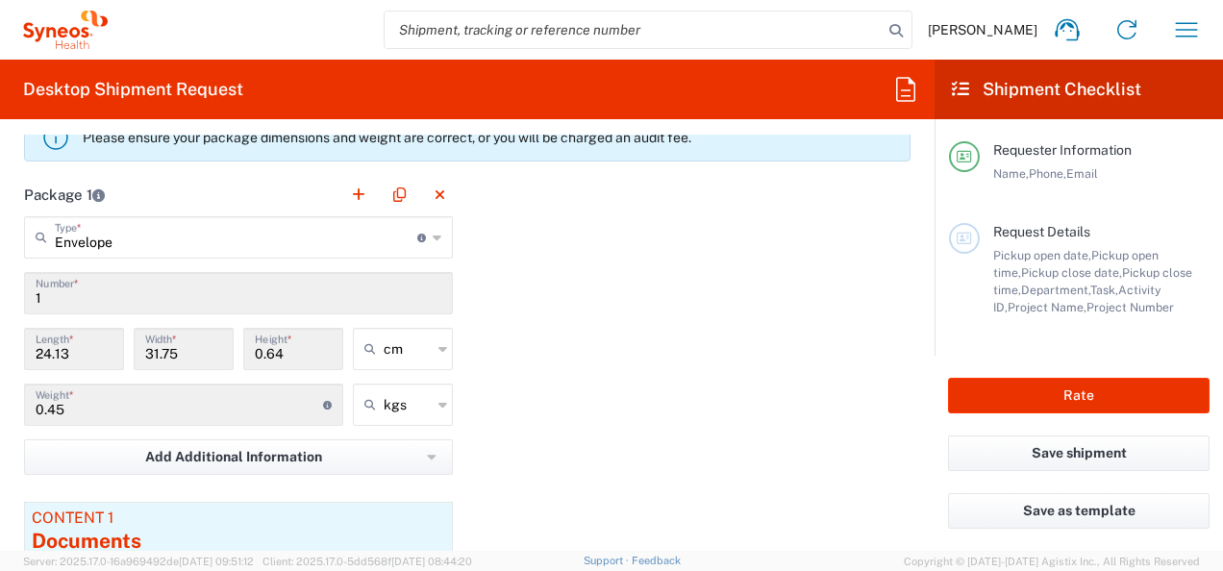
scroll to position [1731, 0]
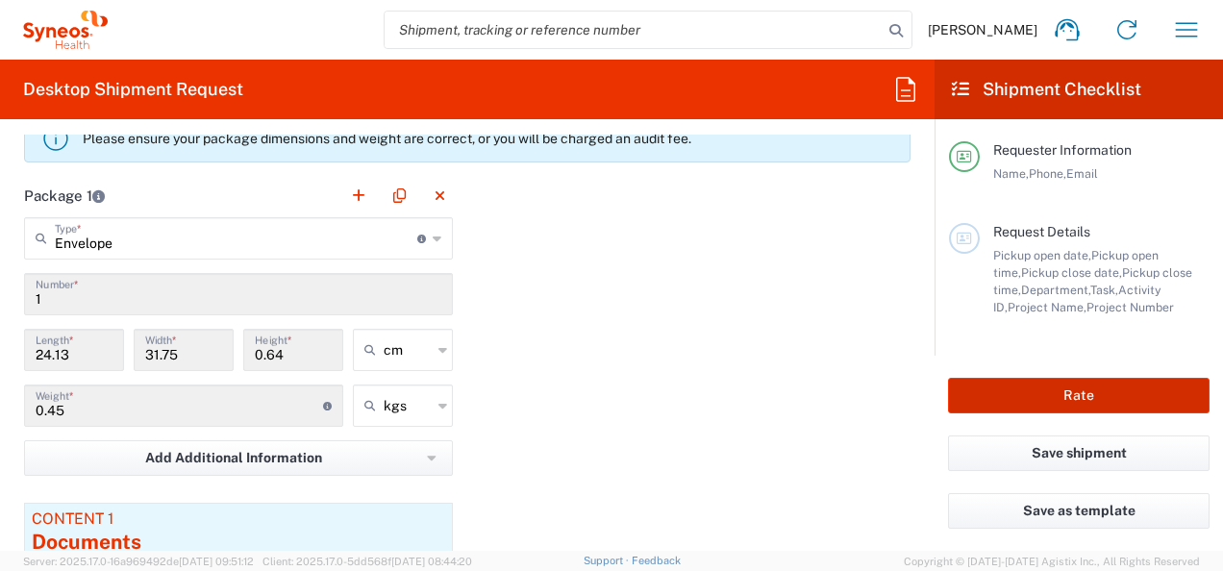
click at [1044, 396] on button "Rate" at bounding box center [1079, 396] width 262 height 36
type input "3243 DEPARTMENTAL EXPENSE"
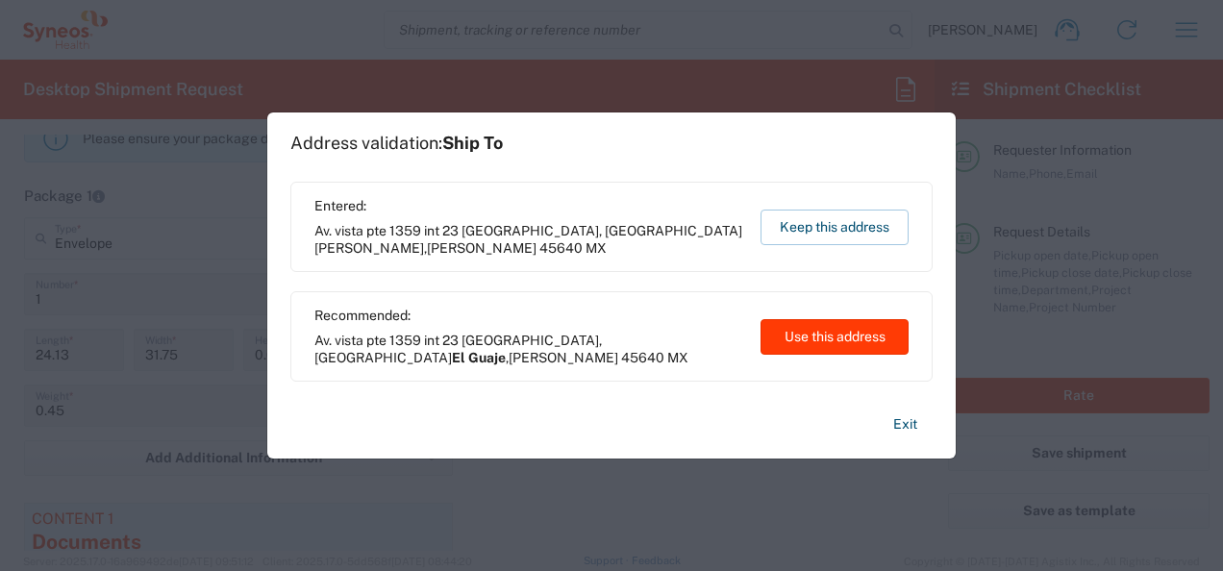
click at [838, 338] on button "Use this address" at bounding box center [835, 337] width 148 height 36
type input "El Guaje"
type input "[GEOGRAPHIC_DATA]"
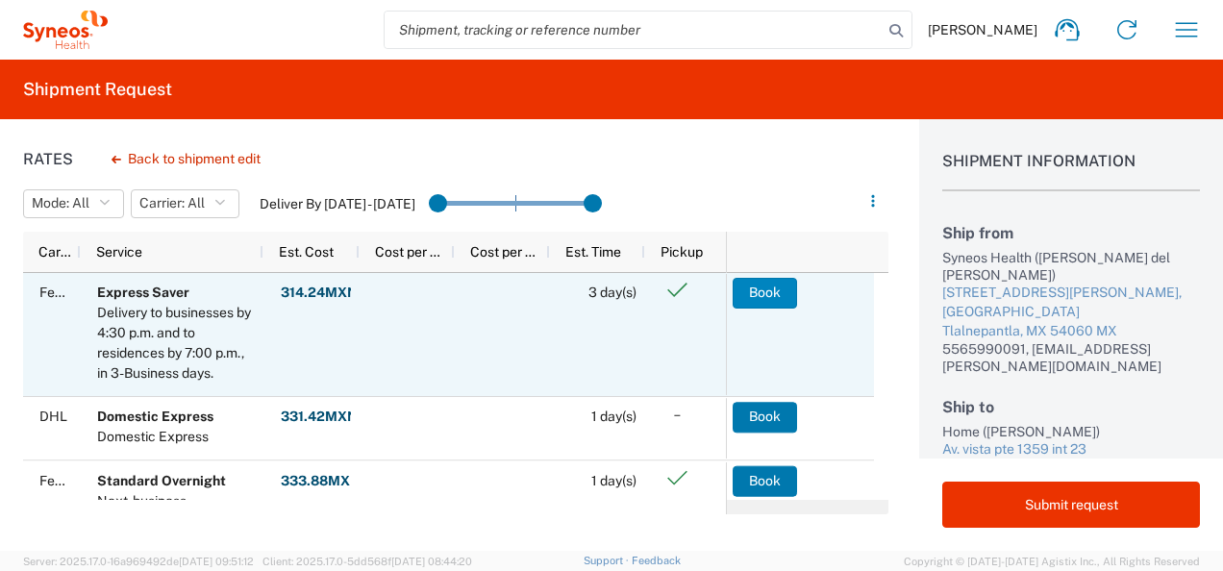
click at [767, 296] on button "Book" at bounding box center [765, 293] width 64 height 31
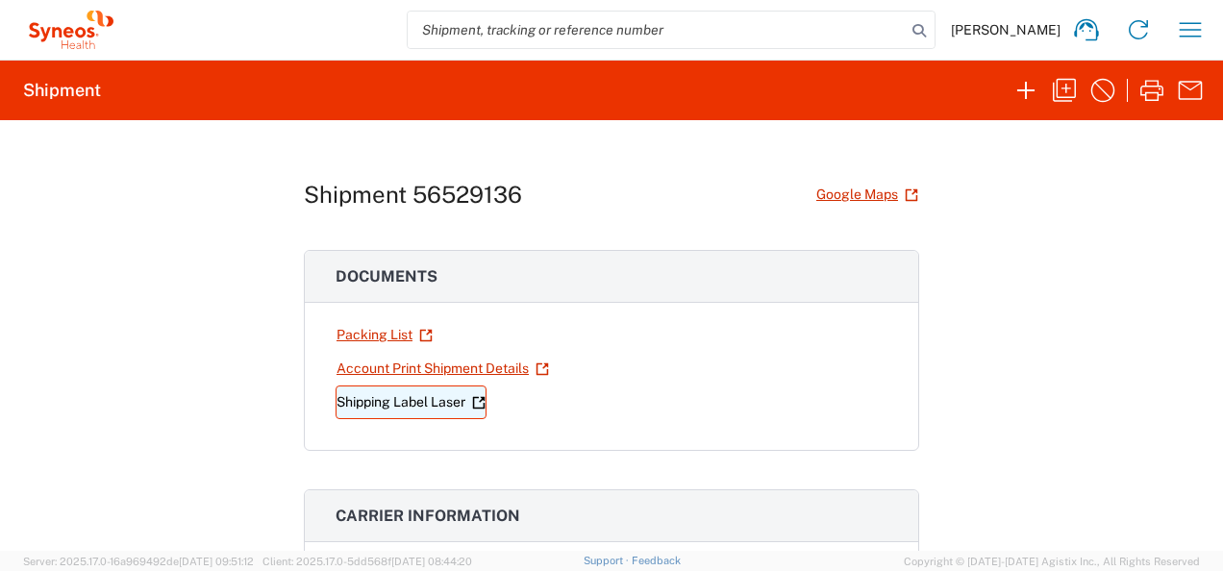
click at [417, 402] on link "Shipping Label Laser" at bounding box center [411, 403] width 151 height 34
